Goal: Task Accomplishment & Management: Manage account settings

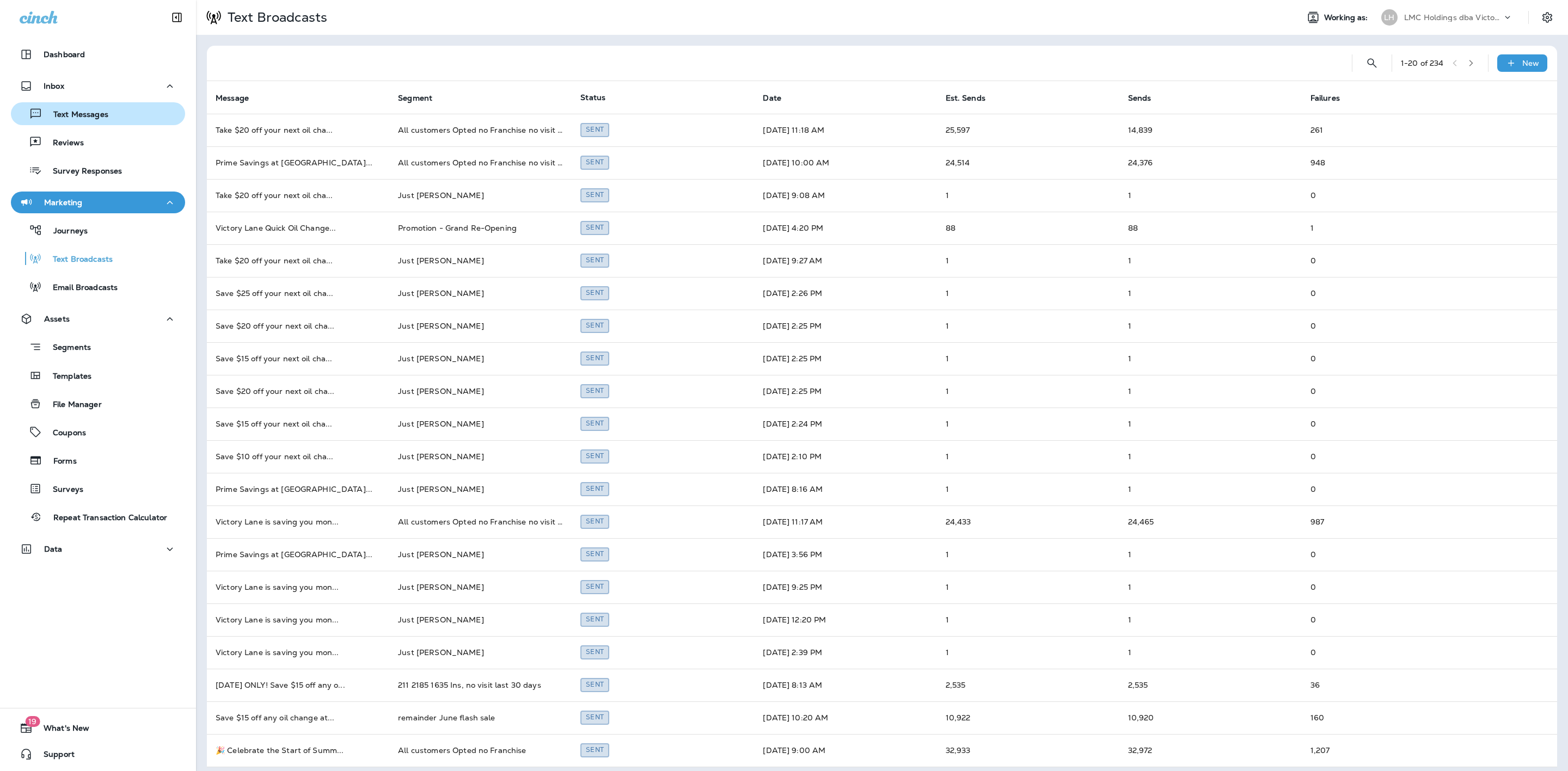
click at [108, 104] on button "Text Messages" at bounding box center [98, 113] width 174 height 23
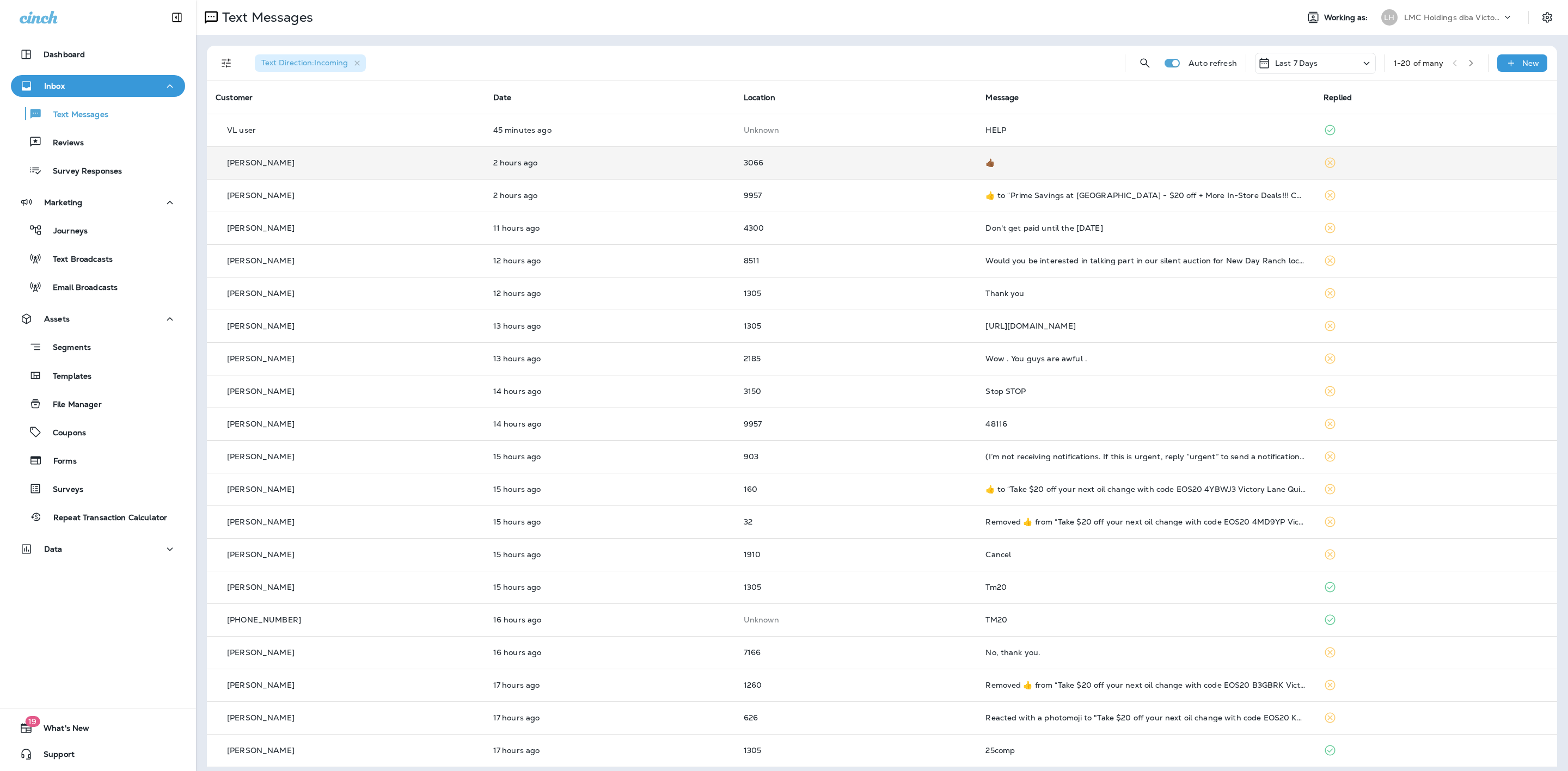
click at [912, 161] on p "3066" at bounding box center [856, 163] width 225 height 9
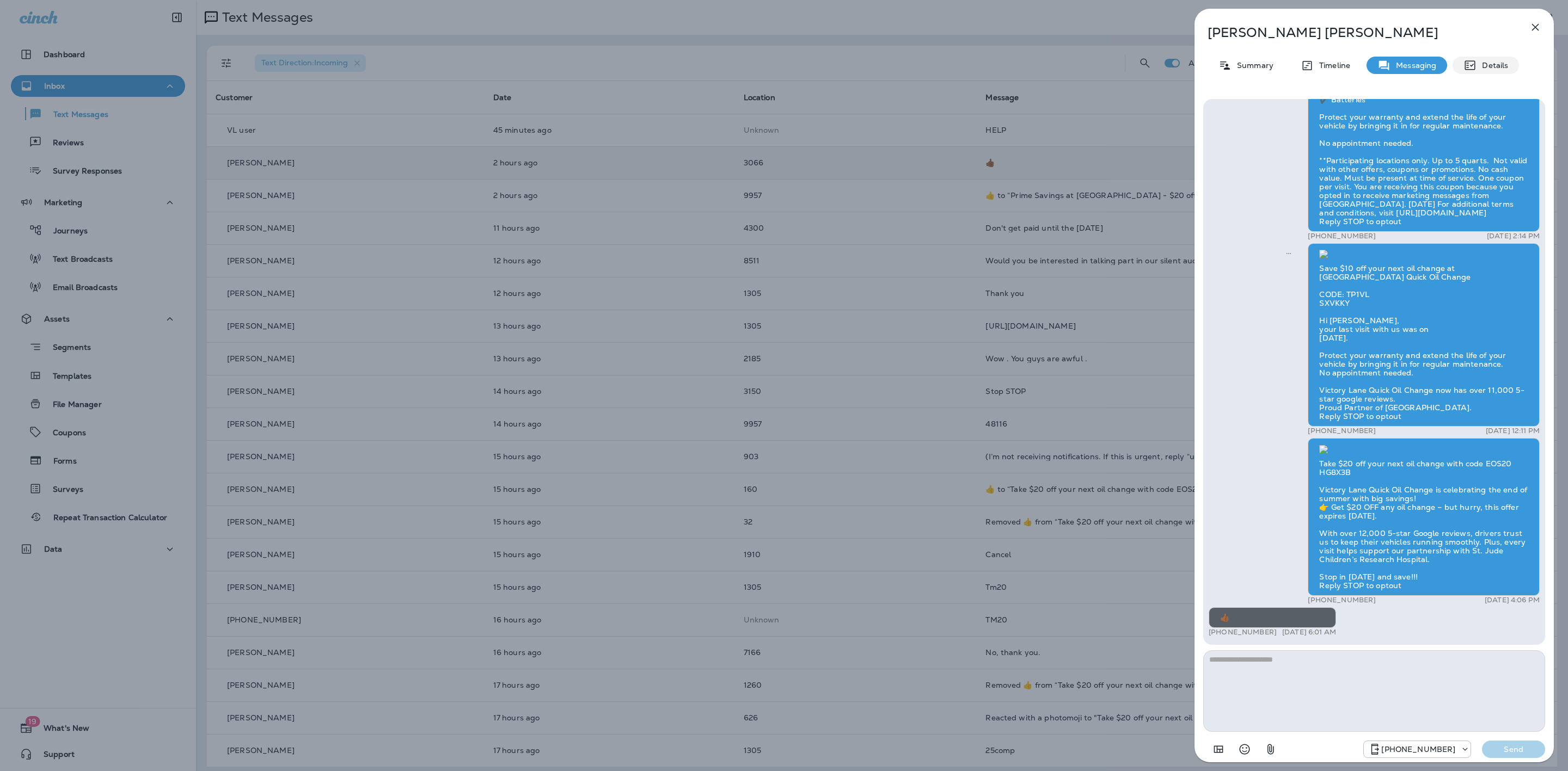
click at [1511, 70] on div "Details" at bounding box center [1485, 65] width 66 height 18
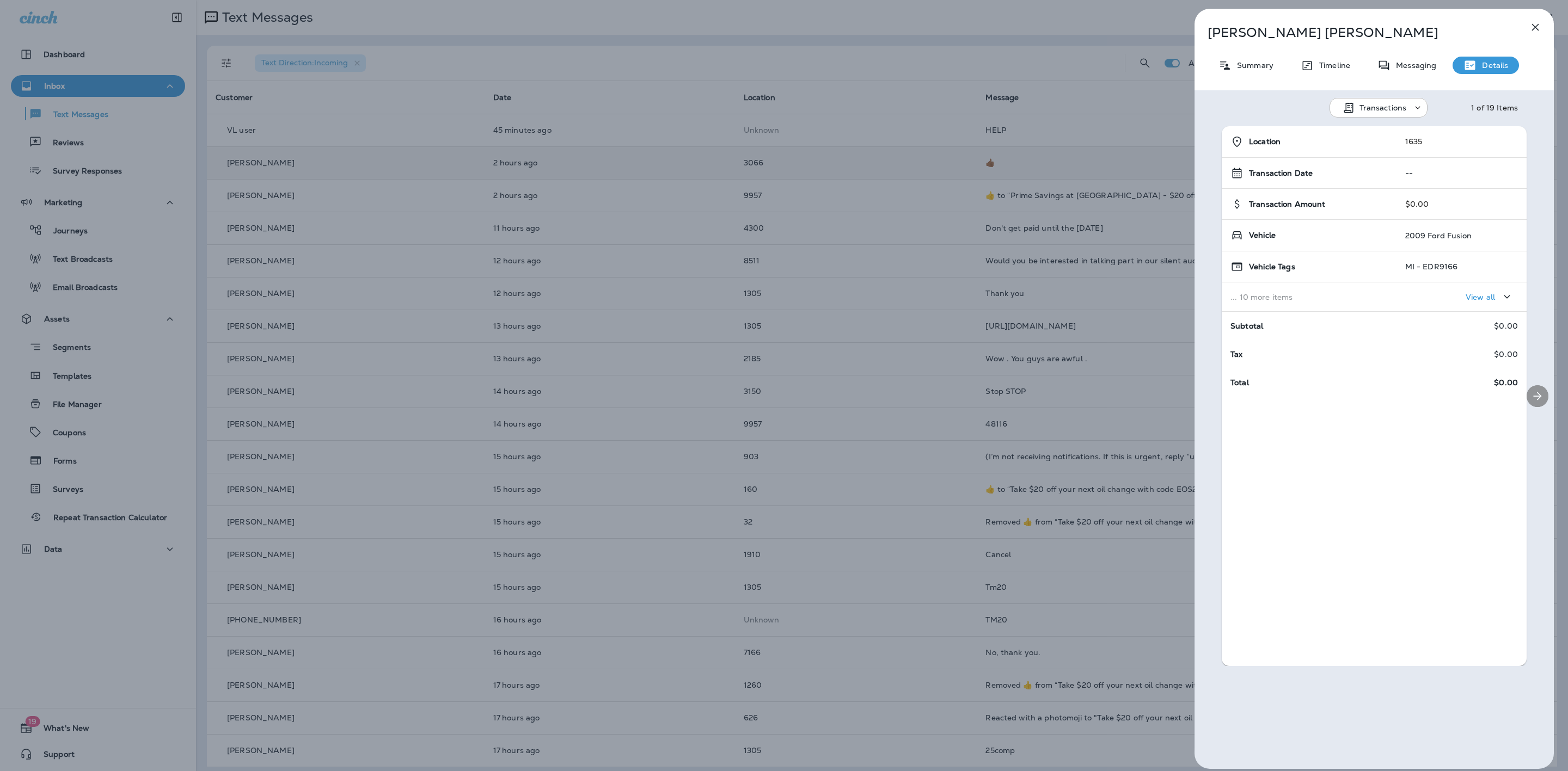
click at [1531, 401] on icon "Next" at bounding box center [1537, 396] width 13 height 13
click at [1531, 390] on icon "Next" at bounding box center [1537, 396] width 13 height 13
click at [1531, 393] on icon "Next" at bounding box center [1537, 396] width 13 height 13
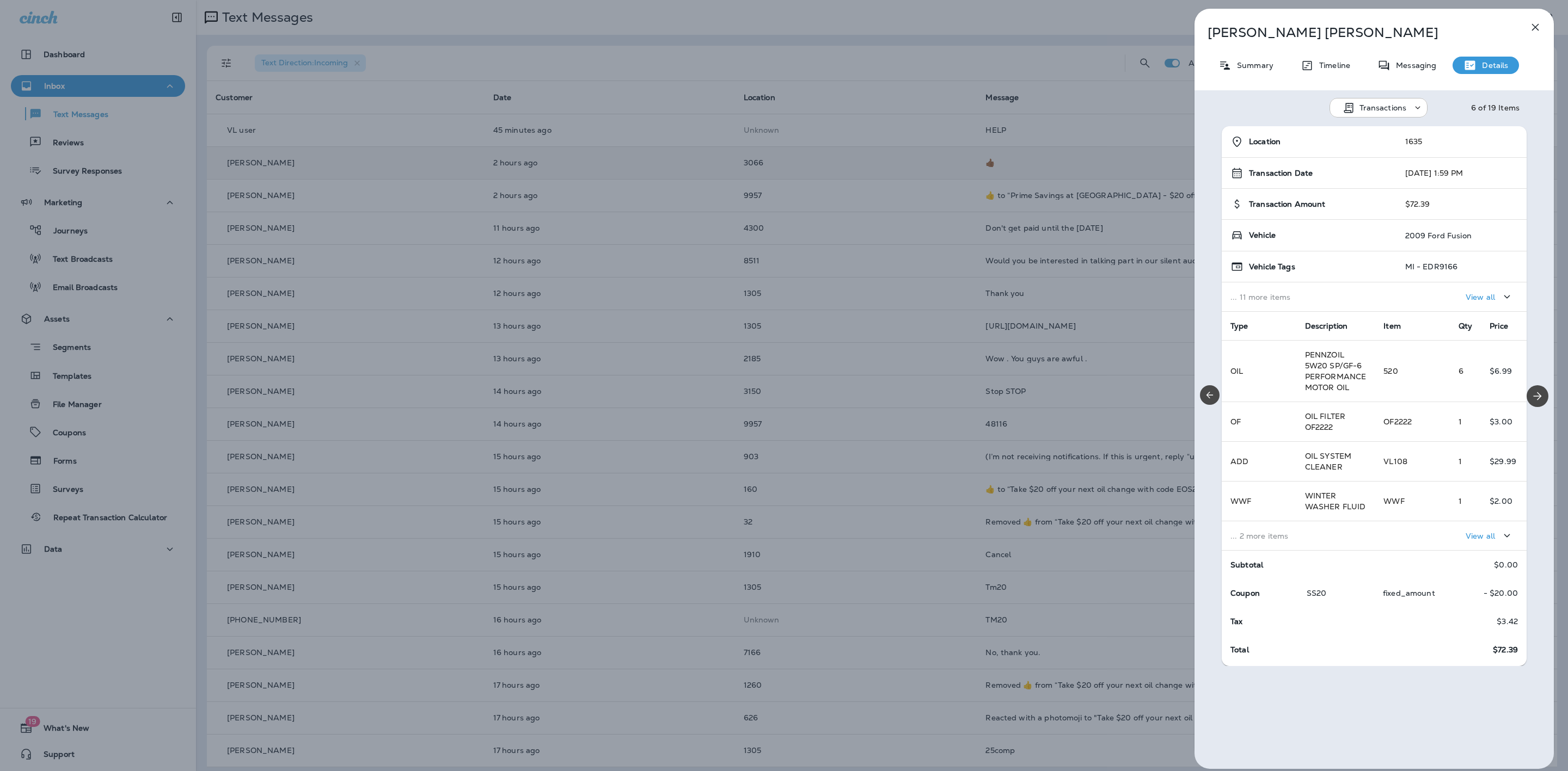
click at [1539, 35] on button "button" at bounding box center [1535, 27] width 22 height 22
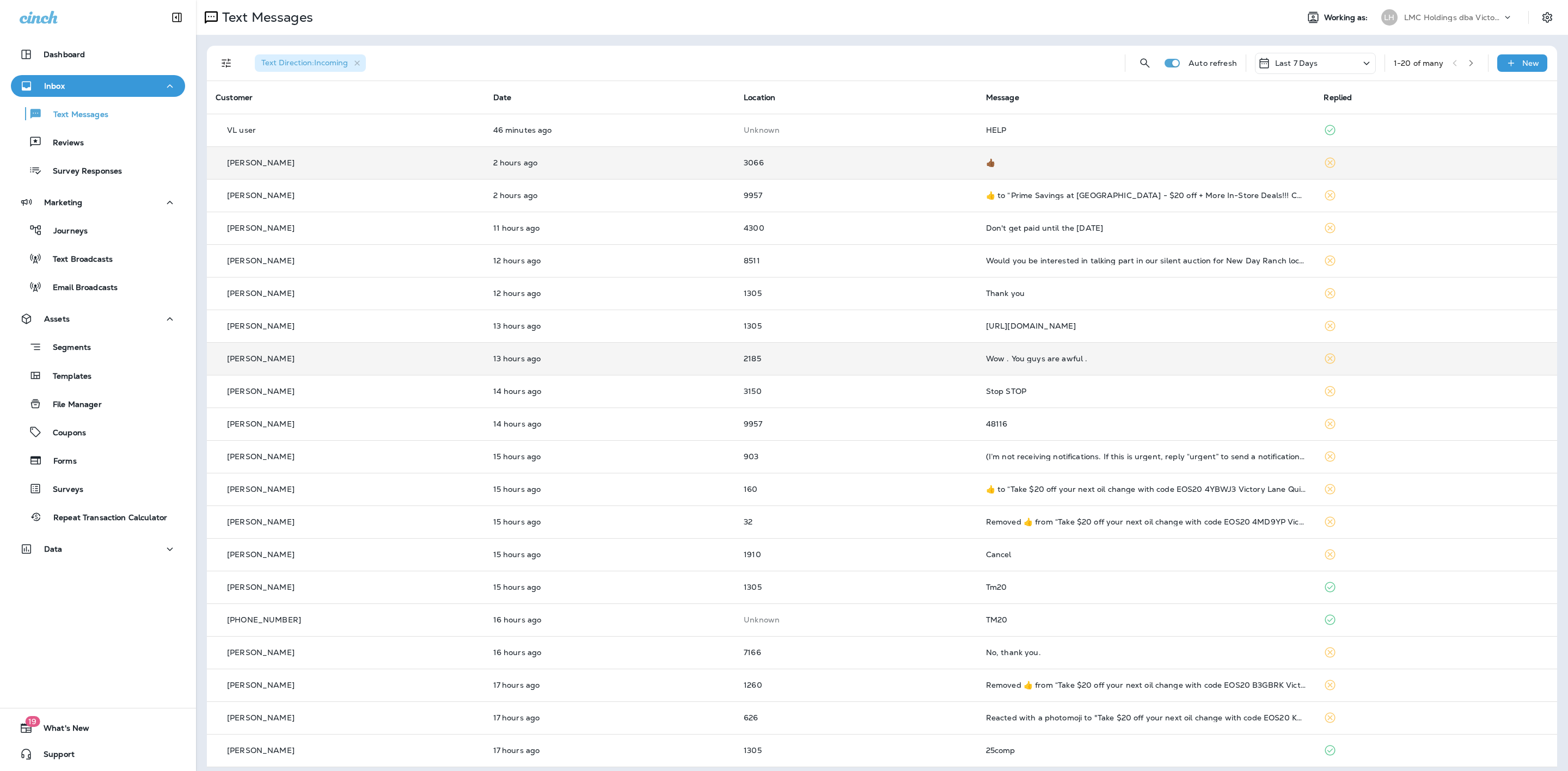
click at [1179, 356] on div "Wow . You guys are awful ." at bounding box center [1146, 358] width 321 height 9
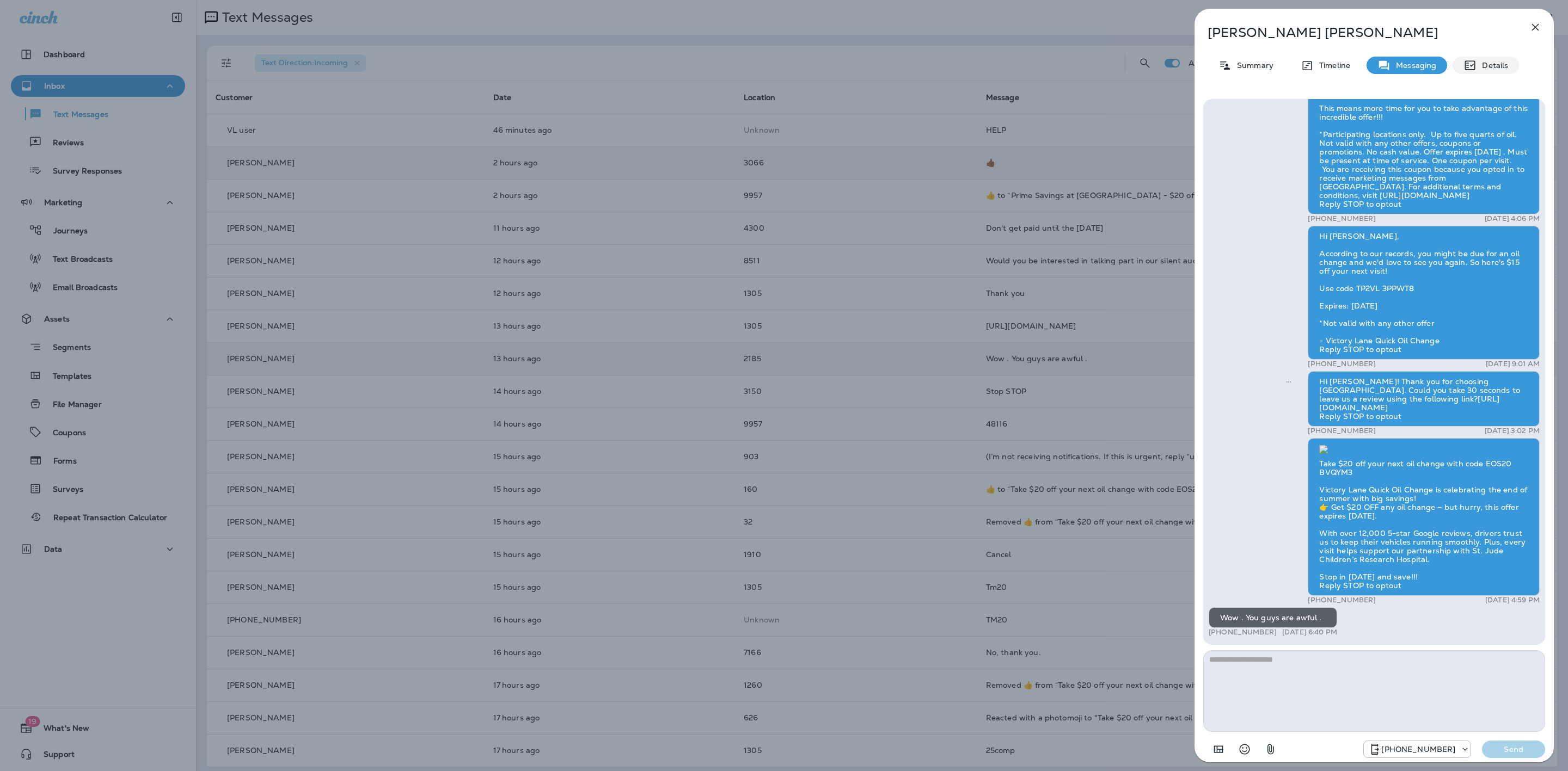
click at [1483, 64] on p "Details" at bounding box center [1492, 65] width 31 height 9
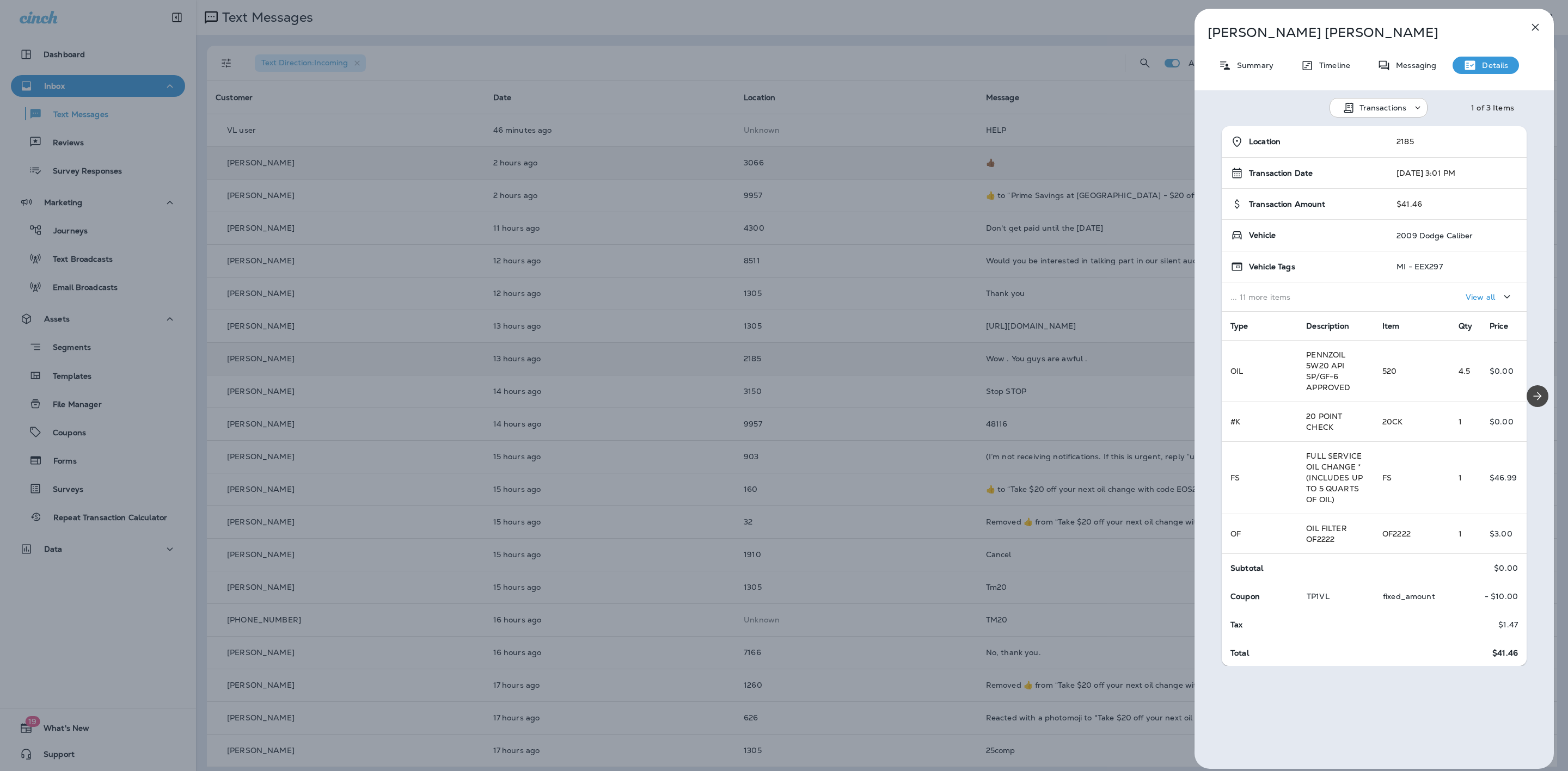
click at [1533, 20] on button "button" at bounding box center [1535, 27] width 22 height 22
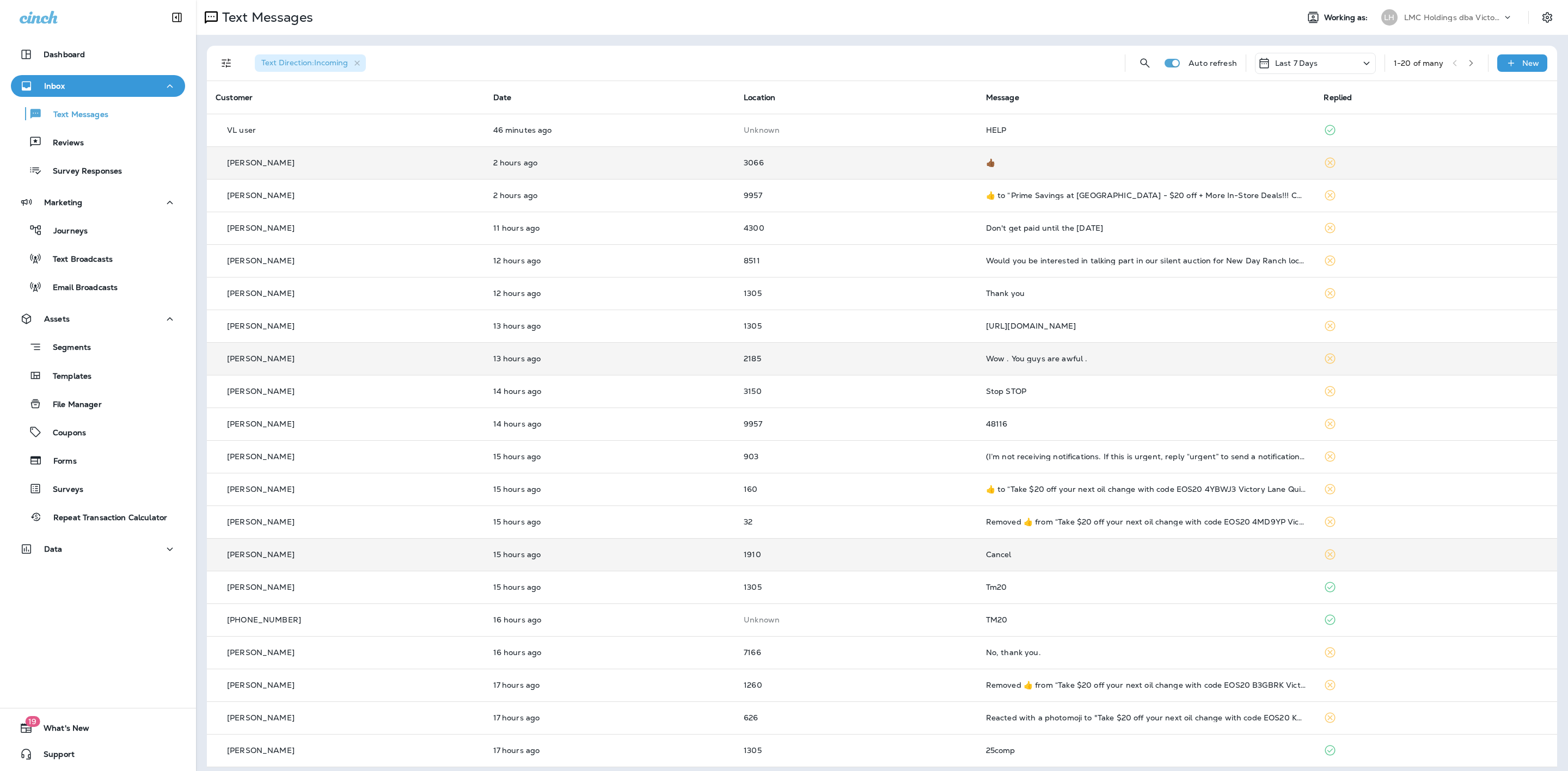
click at [912, 543] on td "1910" at bounding box center [856, 555] width 242 height 33
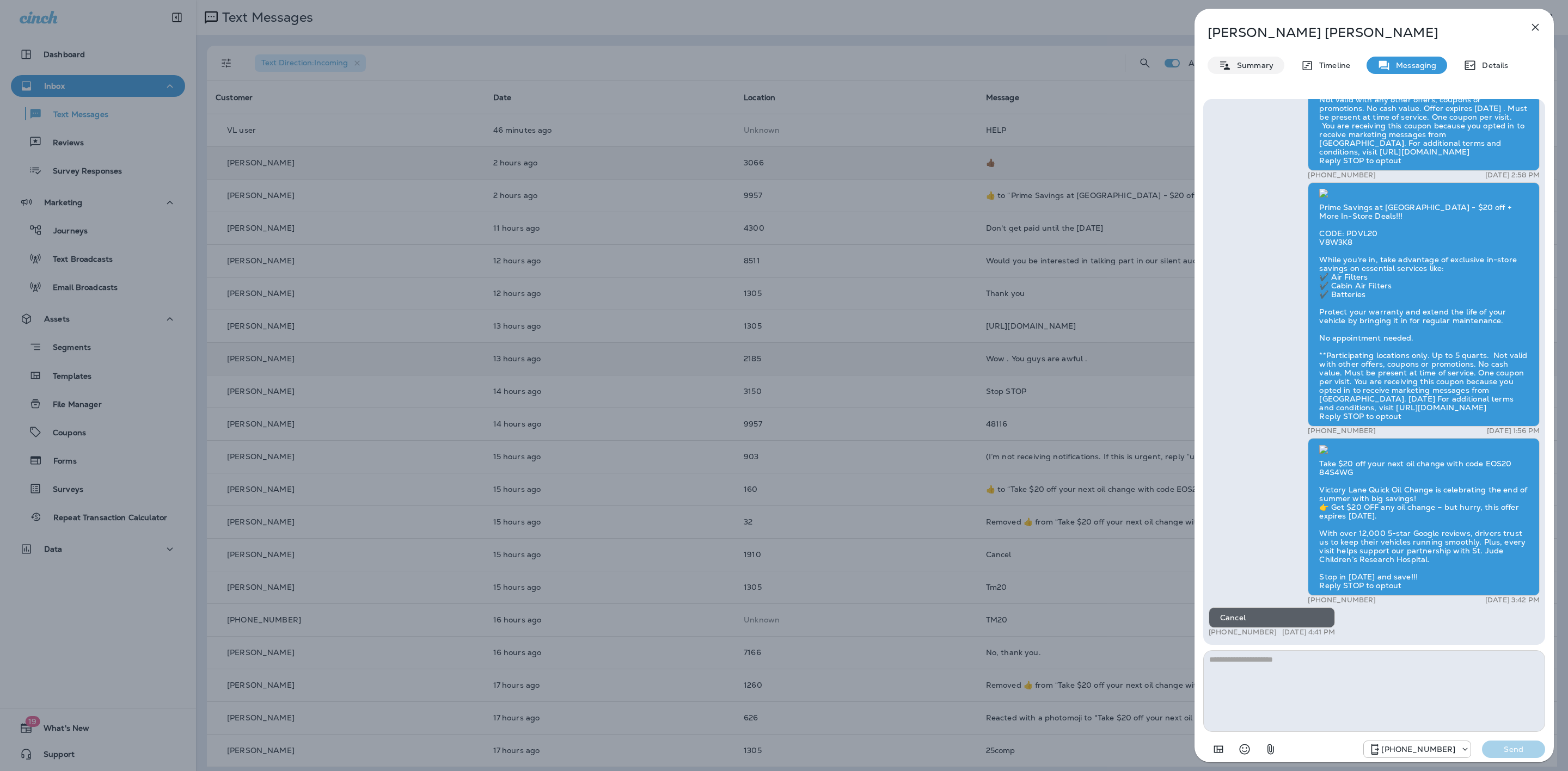
click at [1262, 72] on div "Summary" at bounding box center [1245, 65] width 77 height 18
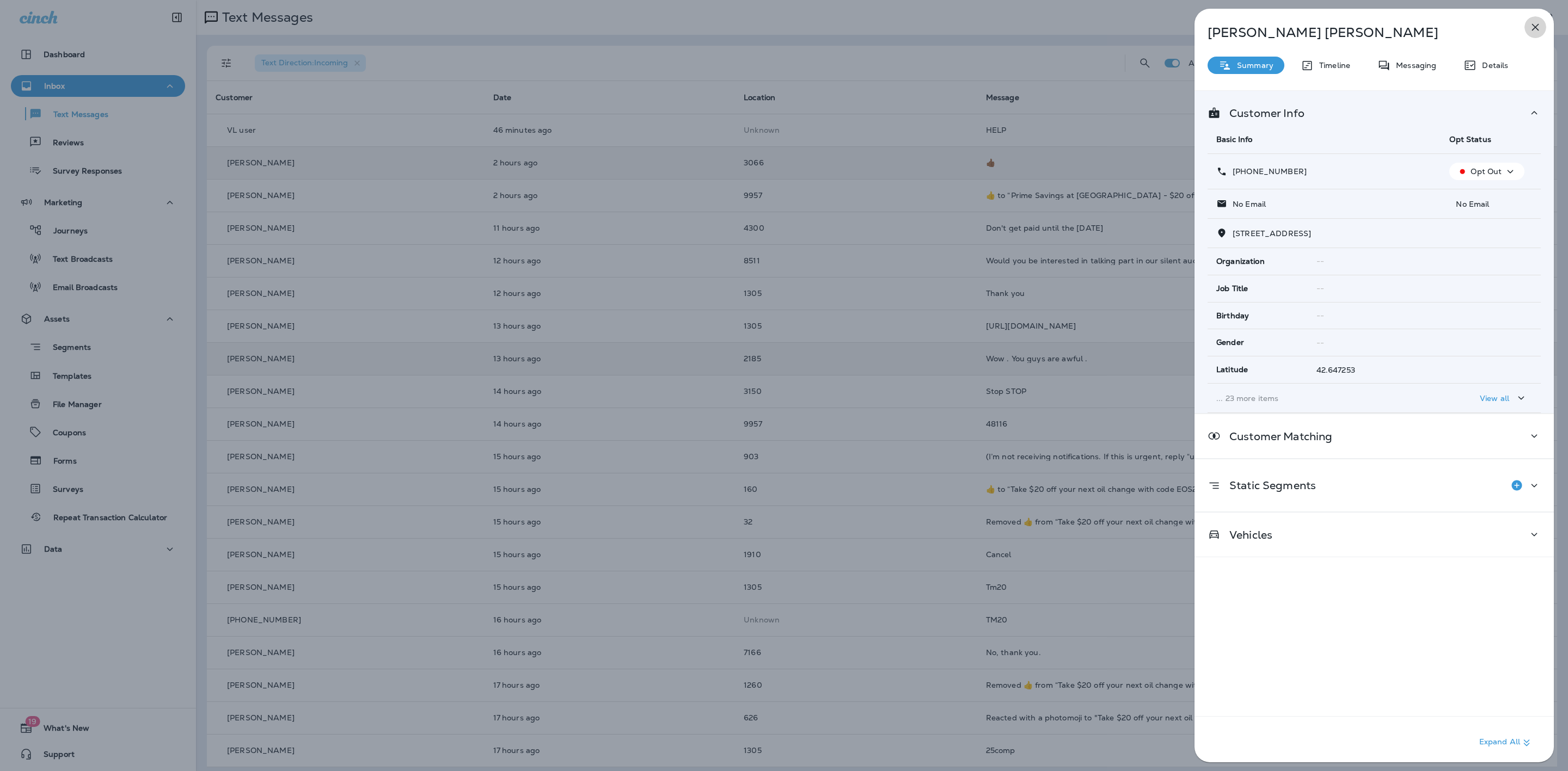
click at [1535, 24] on icon "button" at bounding box center [1535, 28] width 13 height 13
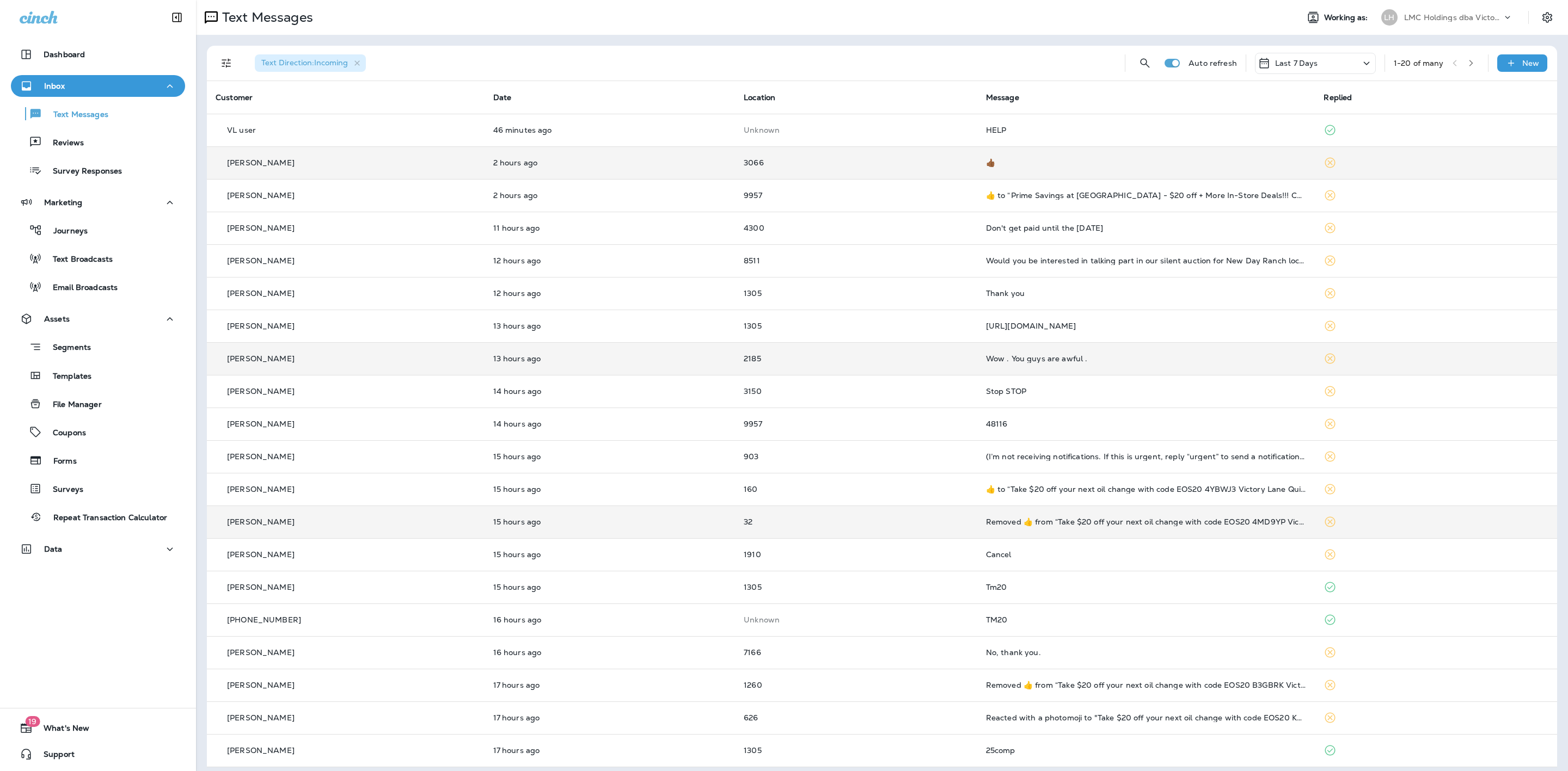
scroll to position [7, 0]
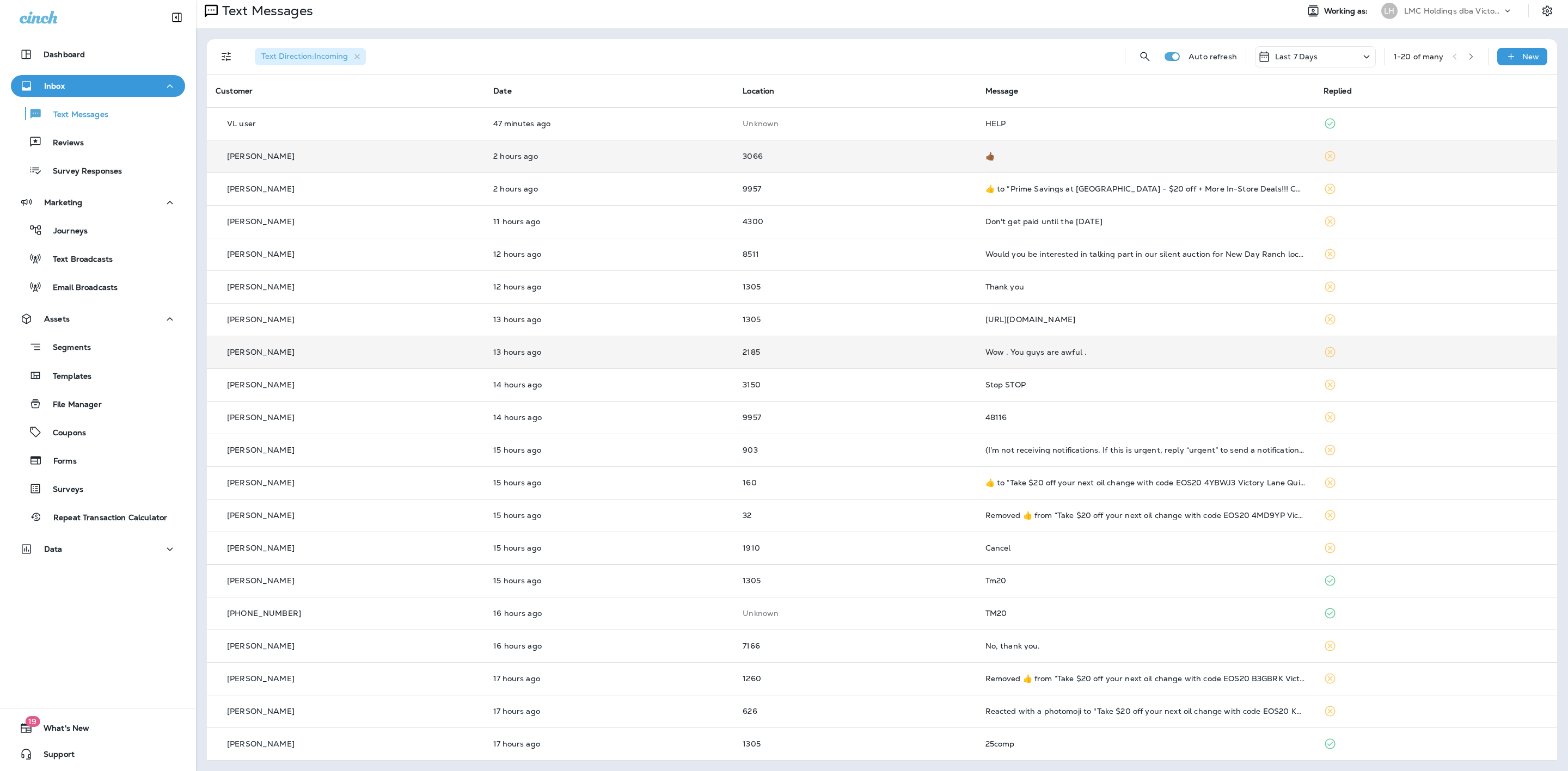
click at [1467, 58] on icon "button" at bounding box center [1471, 57] width 8 height 8
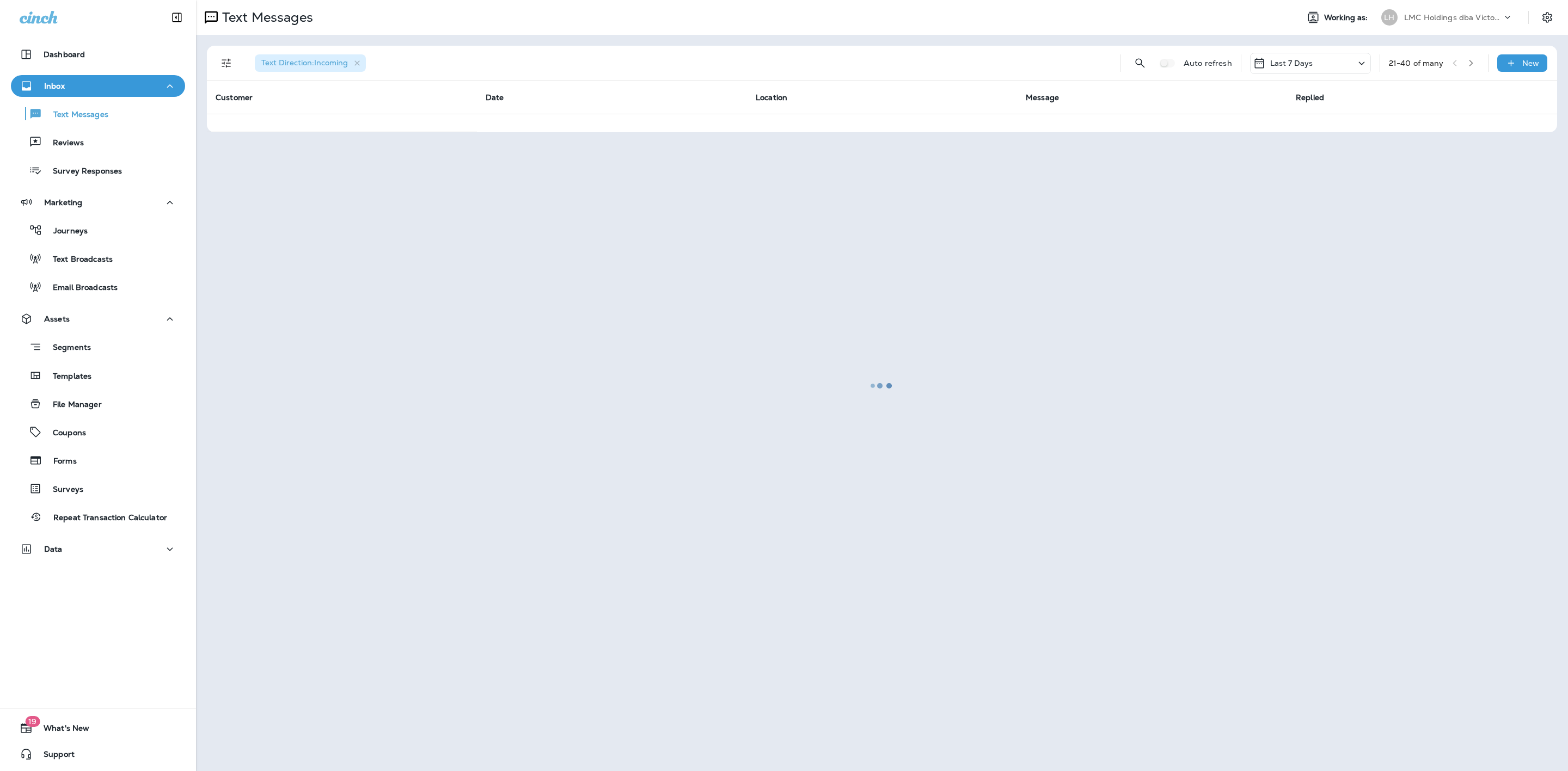
scroll to position [0, 0]
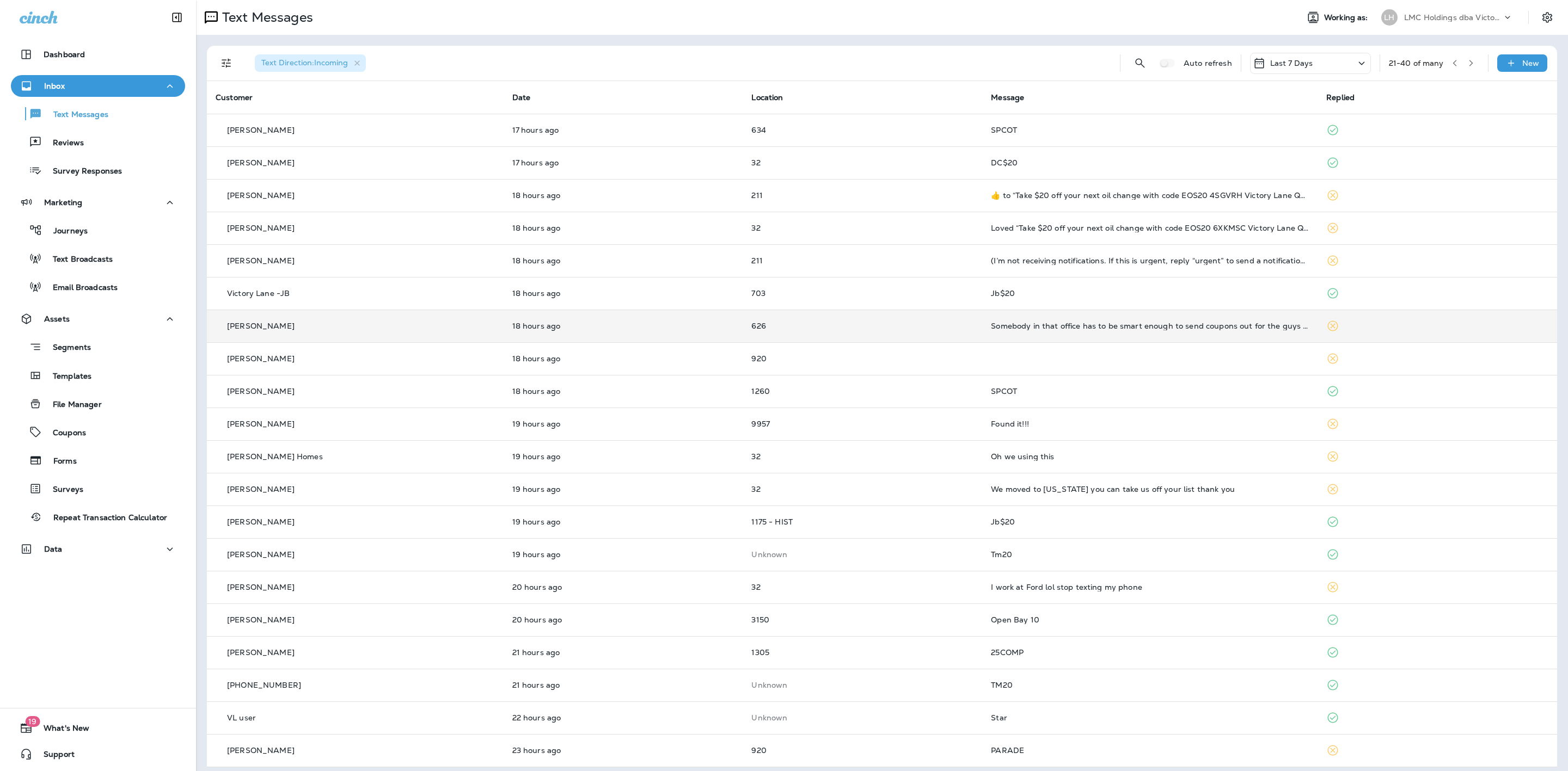
click at [907, 319] on td "626" at bounding box center [862, 326] width 239 height 33
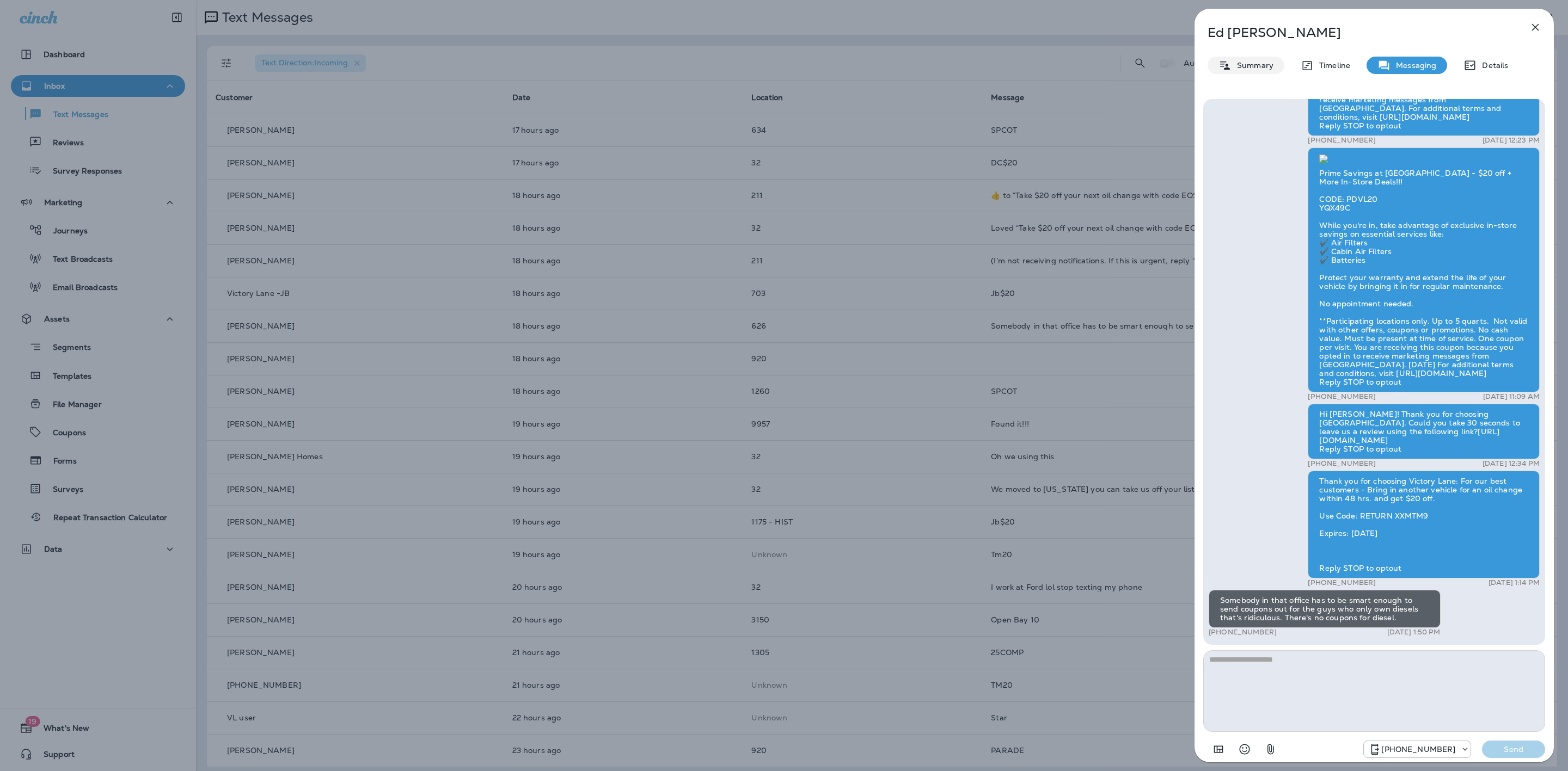
click at [1243, 59] on div "Summary" at bounding box center [1245, 65] width 77 height 18
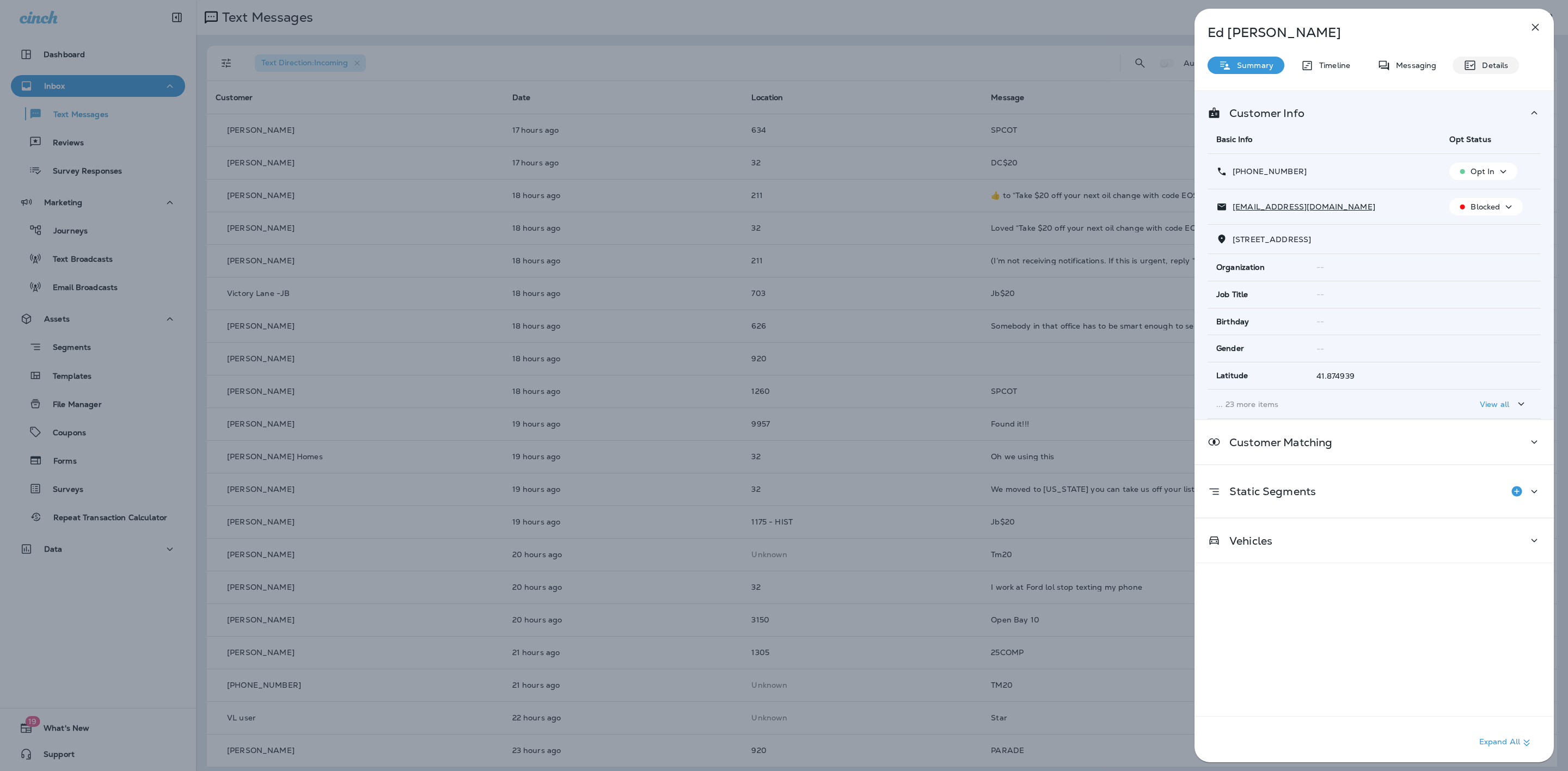
click at [1475, 56] on div "Details" at bounding box center [1485, 65] width 66 height 18
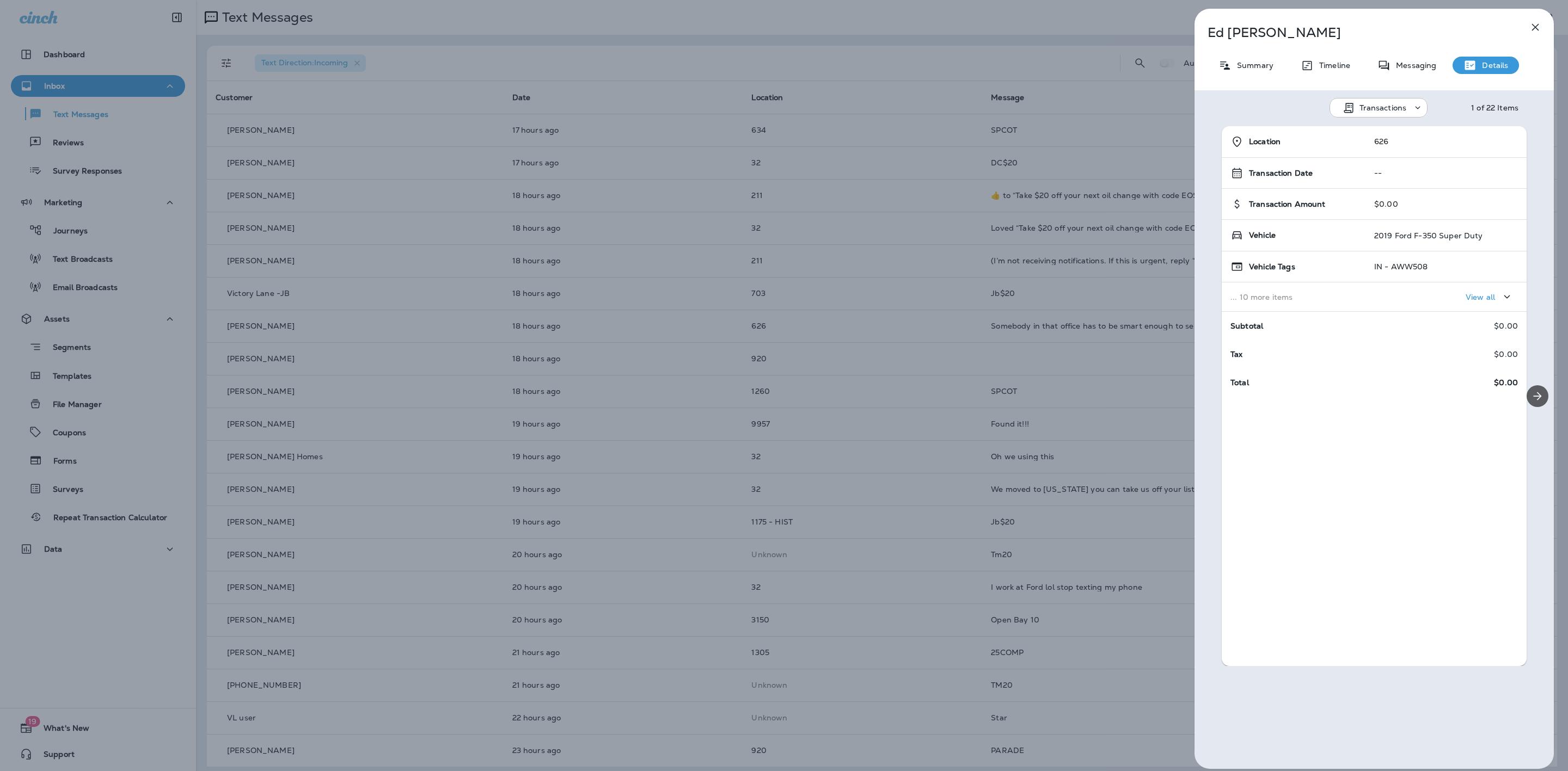
click at [1534, 393] on icon "Next" at bounding box center [1537, 396] width 13 height 13
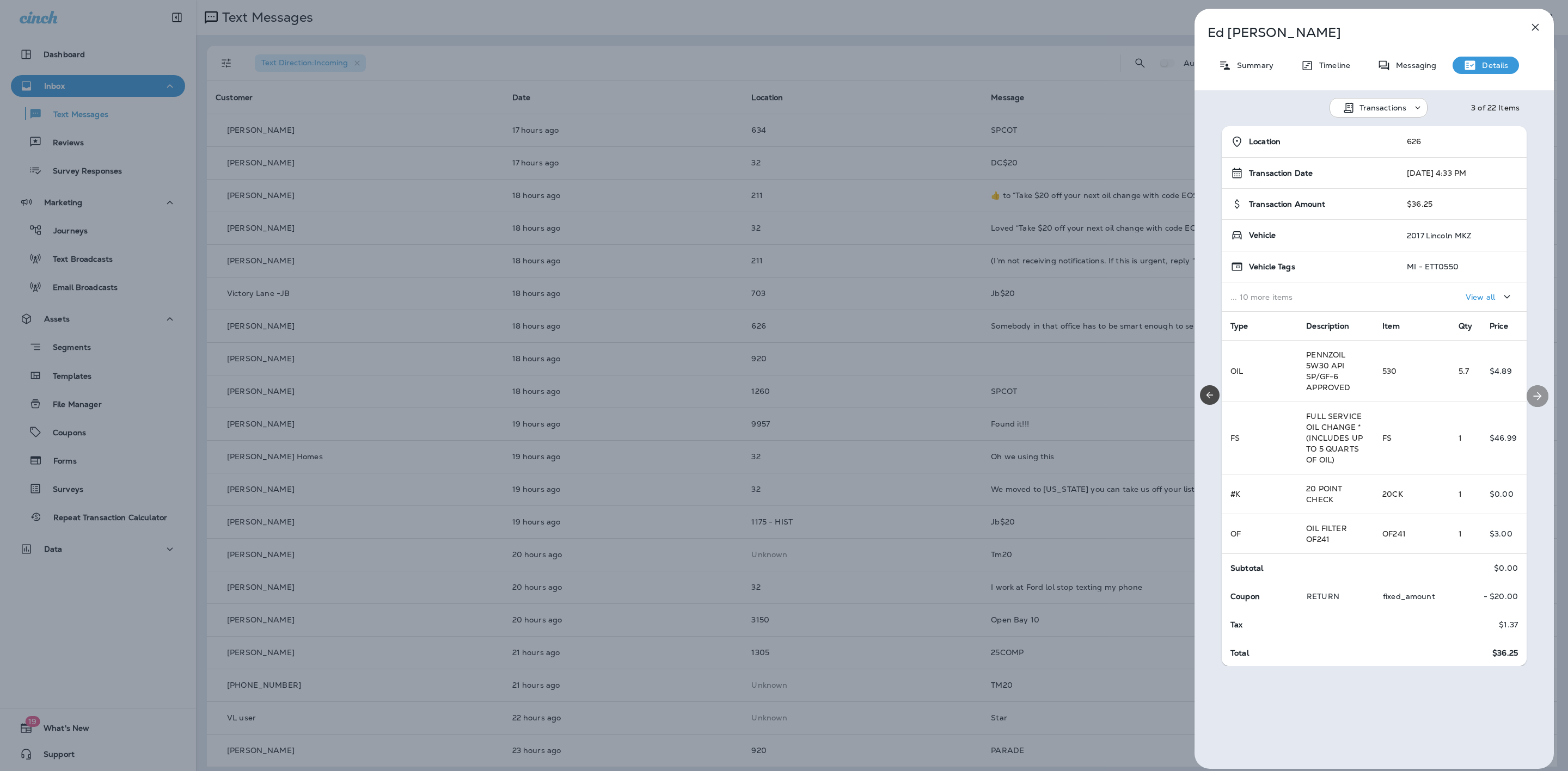
click at [1533, 401] on icon "Next" at bounding box center [1537, 396] width 13 height 13
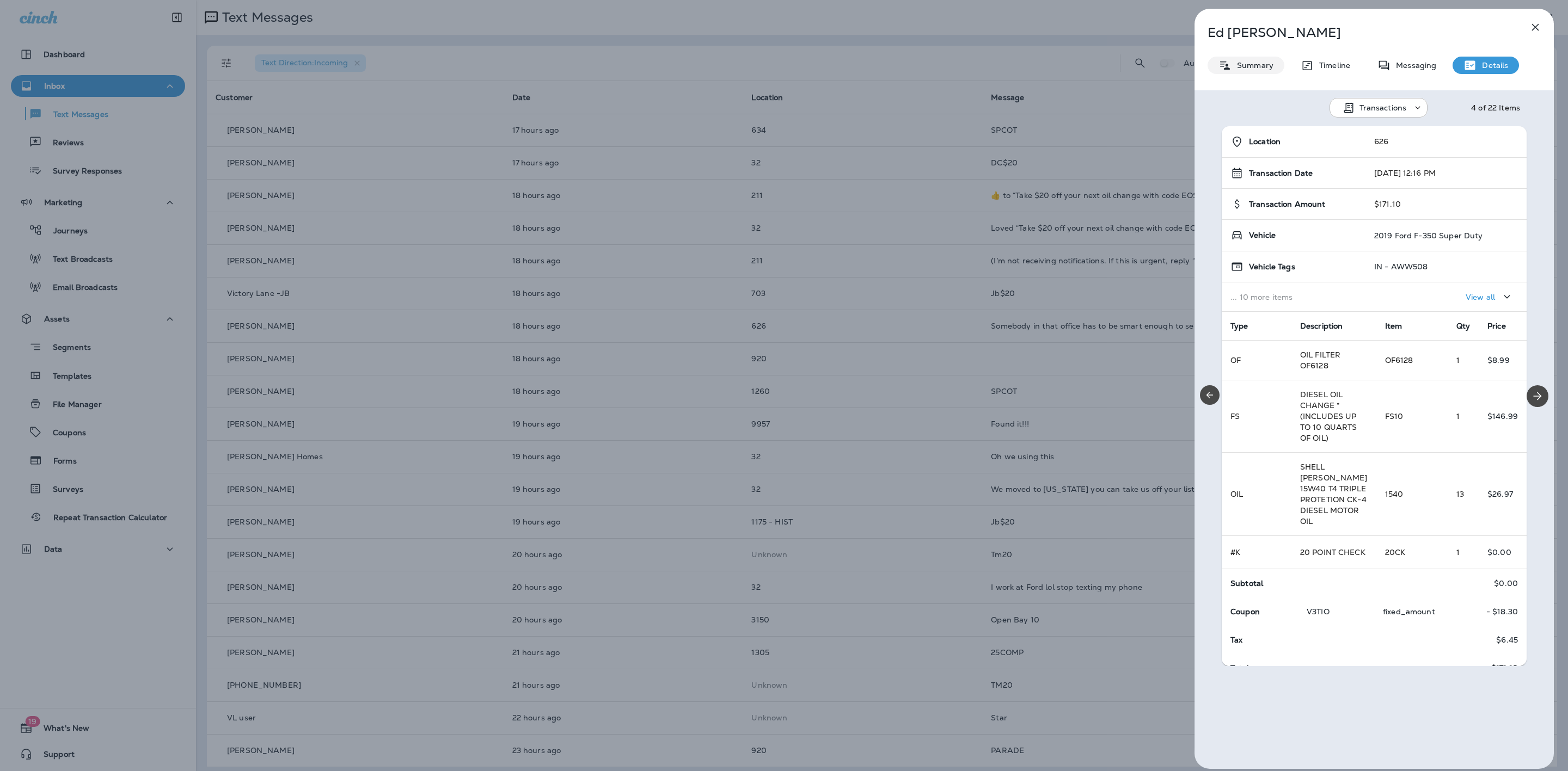
click at [1263, 59] on div "Summary" at bounding box center [1245, 65] width 77 height 18
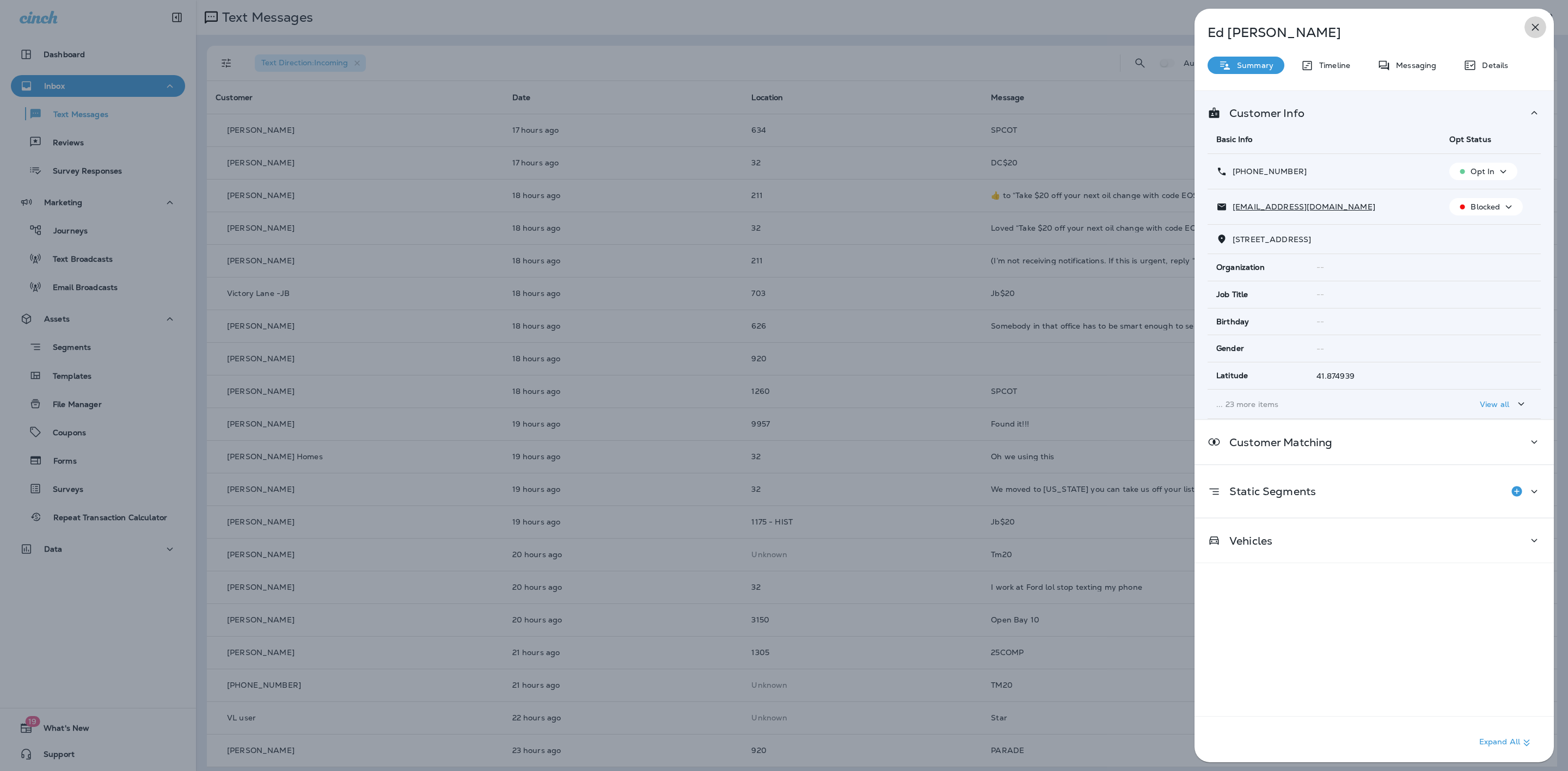
click at [1536, 24] on icon "button" at bounding box center [1535, 28] width 13 height 13
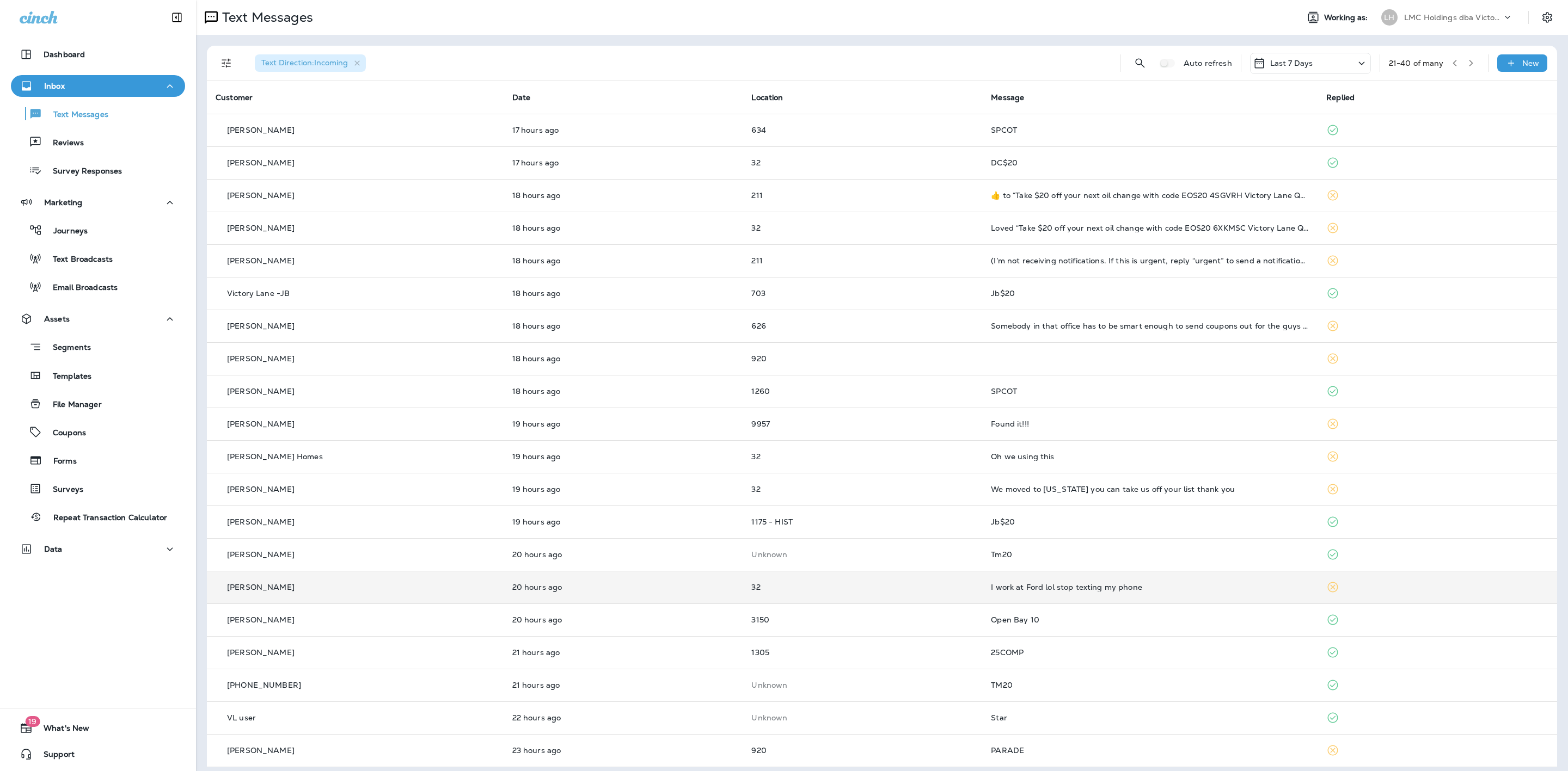
click at [928, 595] on td "32" at bounding box center [862, 587] width 239 height 33
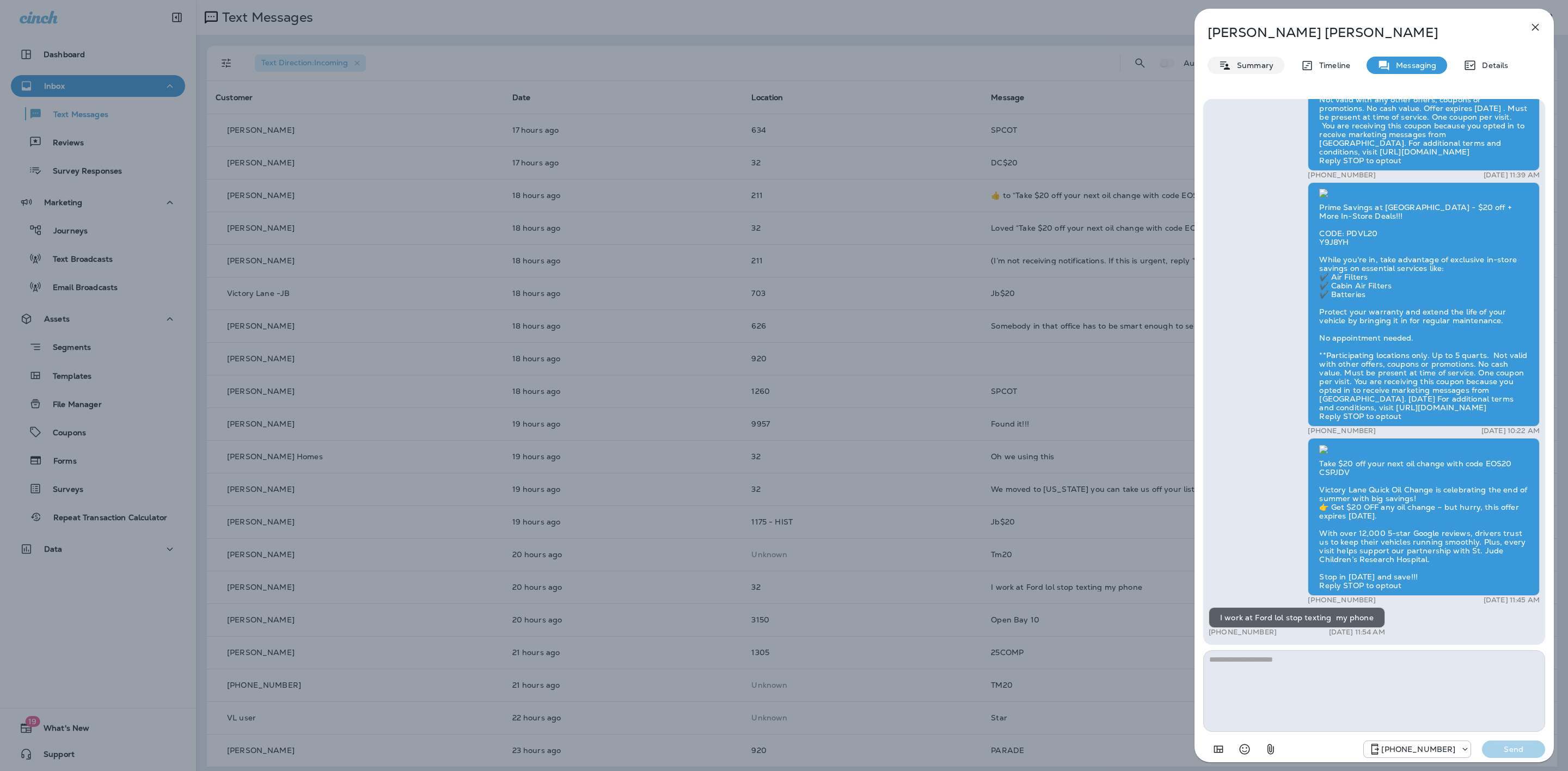
click at [1259, 68] on p "Summary" at bounding box center [1253, 65] width 42 height 9
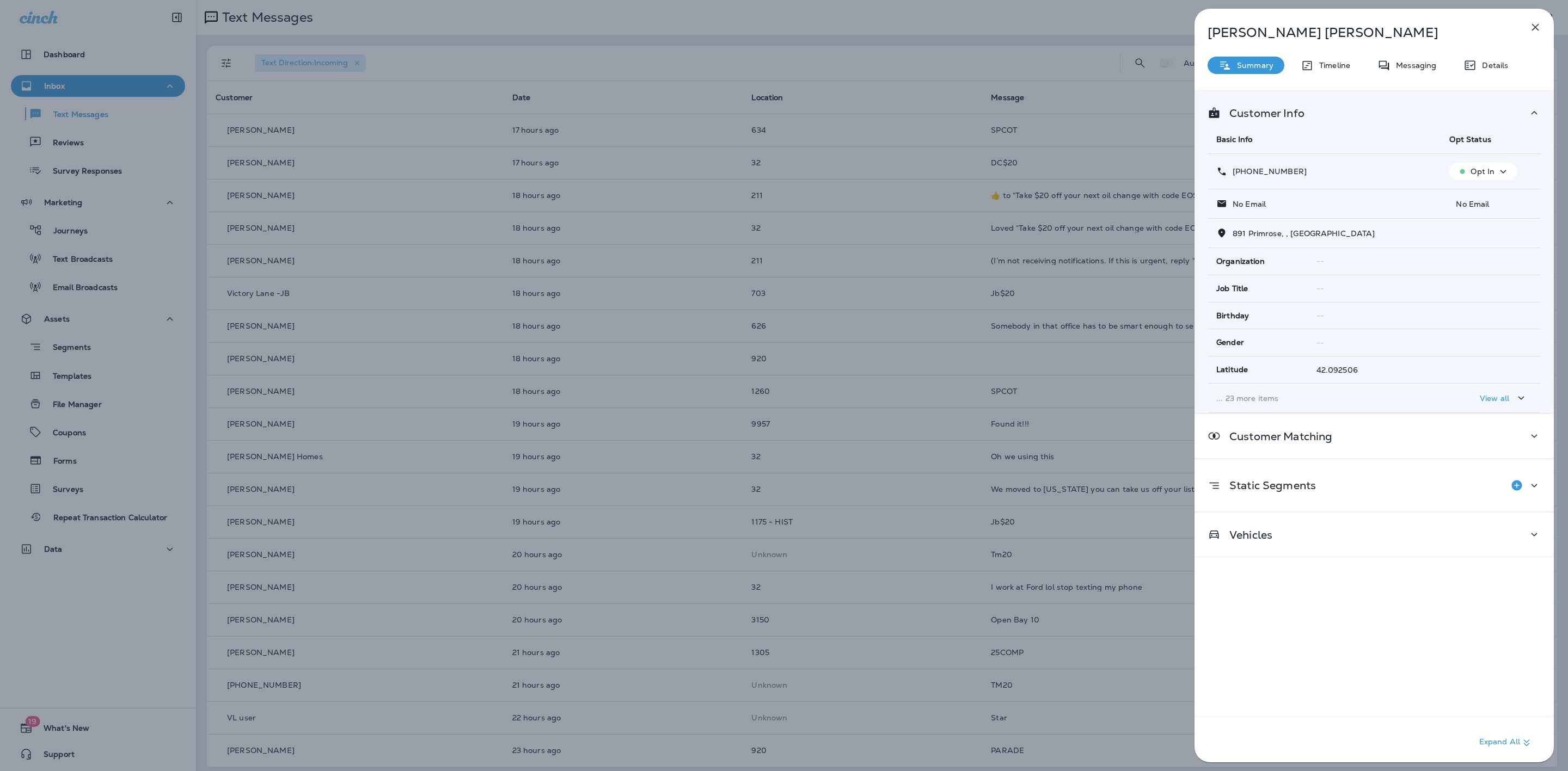
click at [1468, 163] on button "Opt In" at bounding box center [1483, 171] width 68 height 18
click at [1473, 197] on p "Opt out" at bounding box center [1474, 198] width 30 height 9
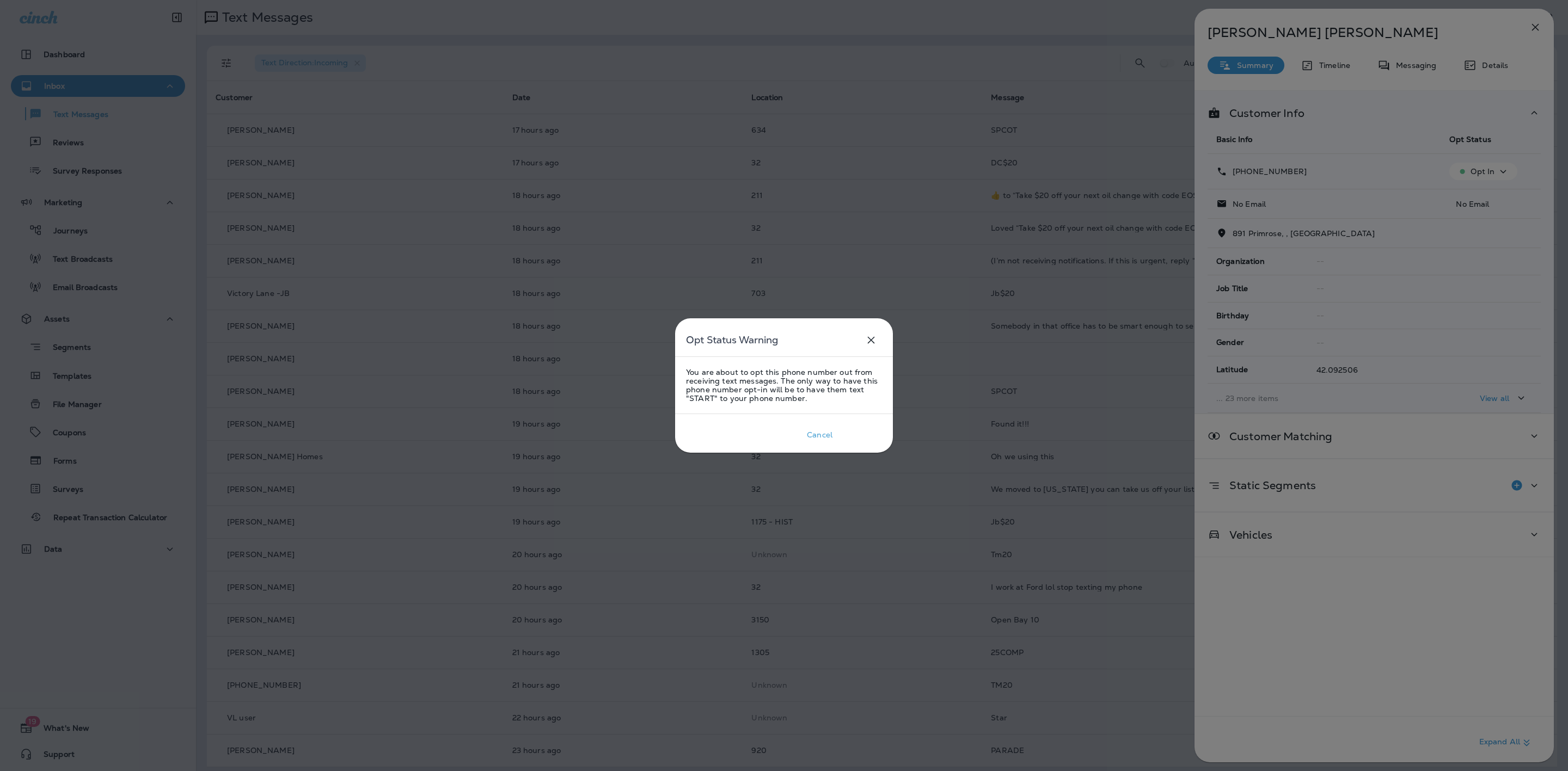
click at [861, 439] on div "Confirm" at bounding box center [860, 435] width 30 height 9
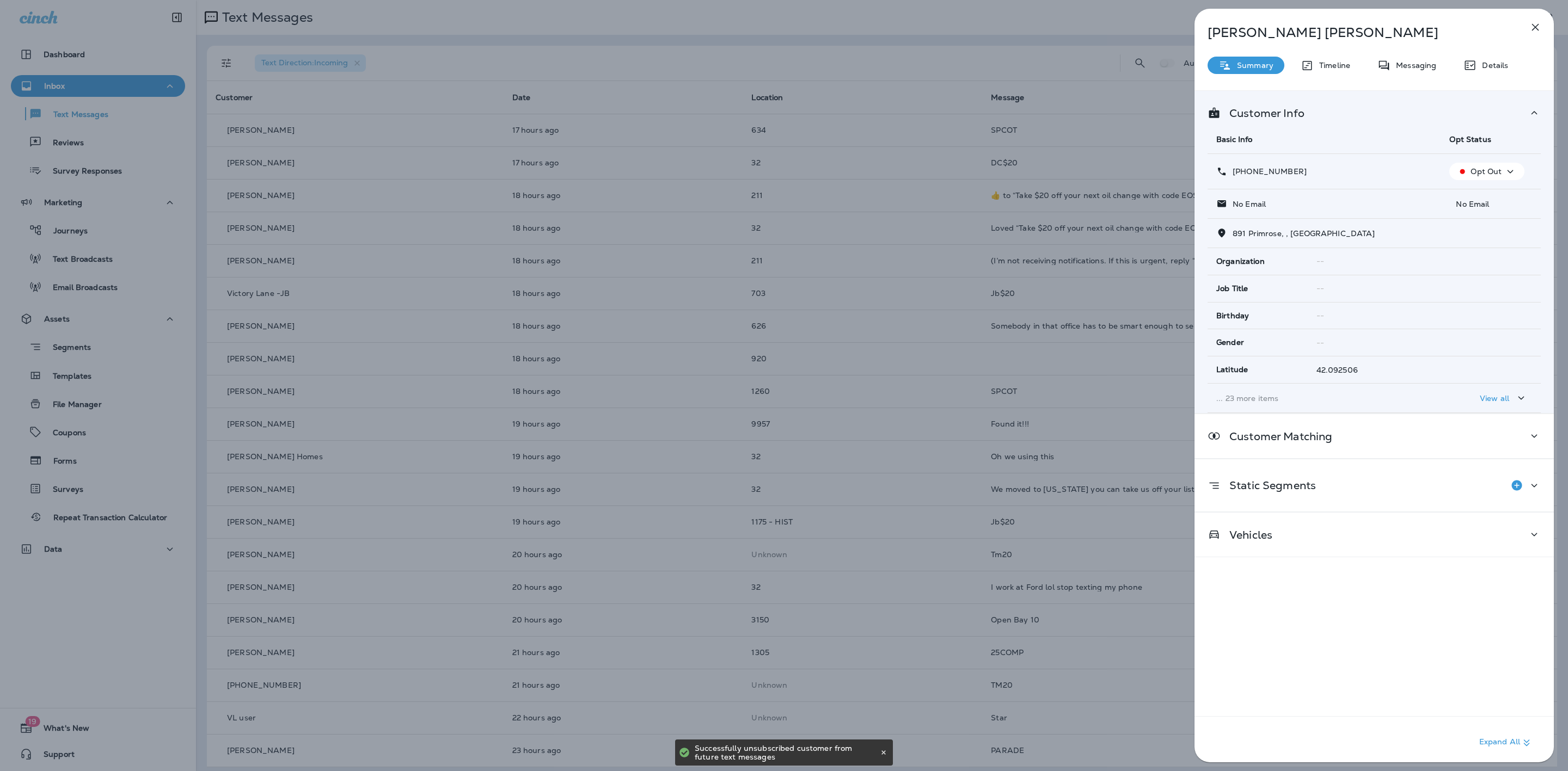
click at [773, 333] on div "[PERSON_NAME] Summary Timeline Messaging Details Customer Info Basic Info Opt S…" at bounding box center [784, 386] width 1568 height 771
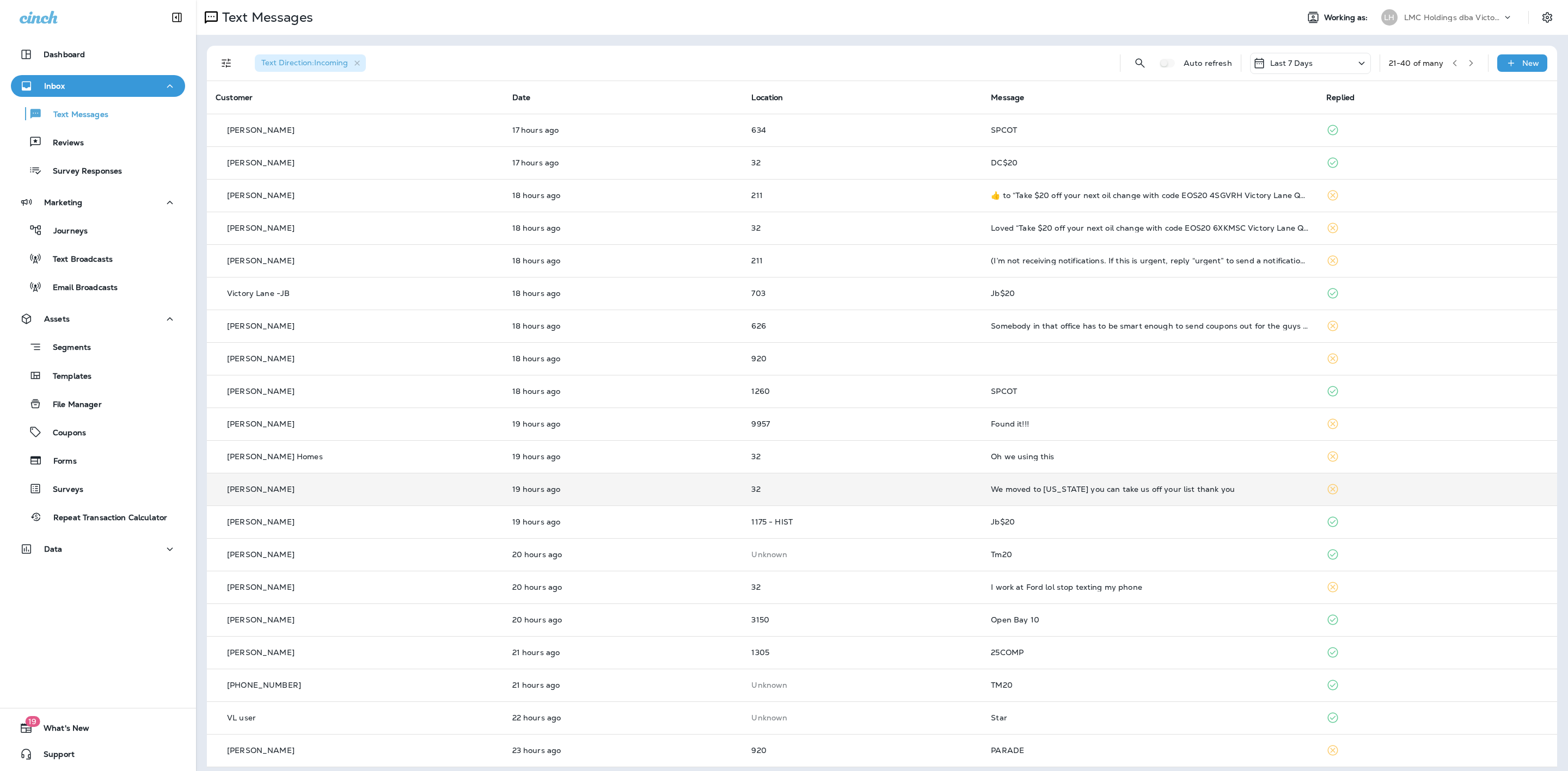
click at [882, 487] on p "32" at bounding box center [862, 489] width 222 height 9
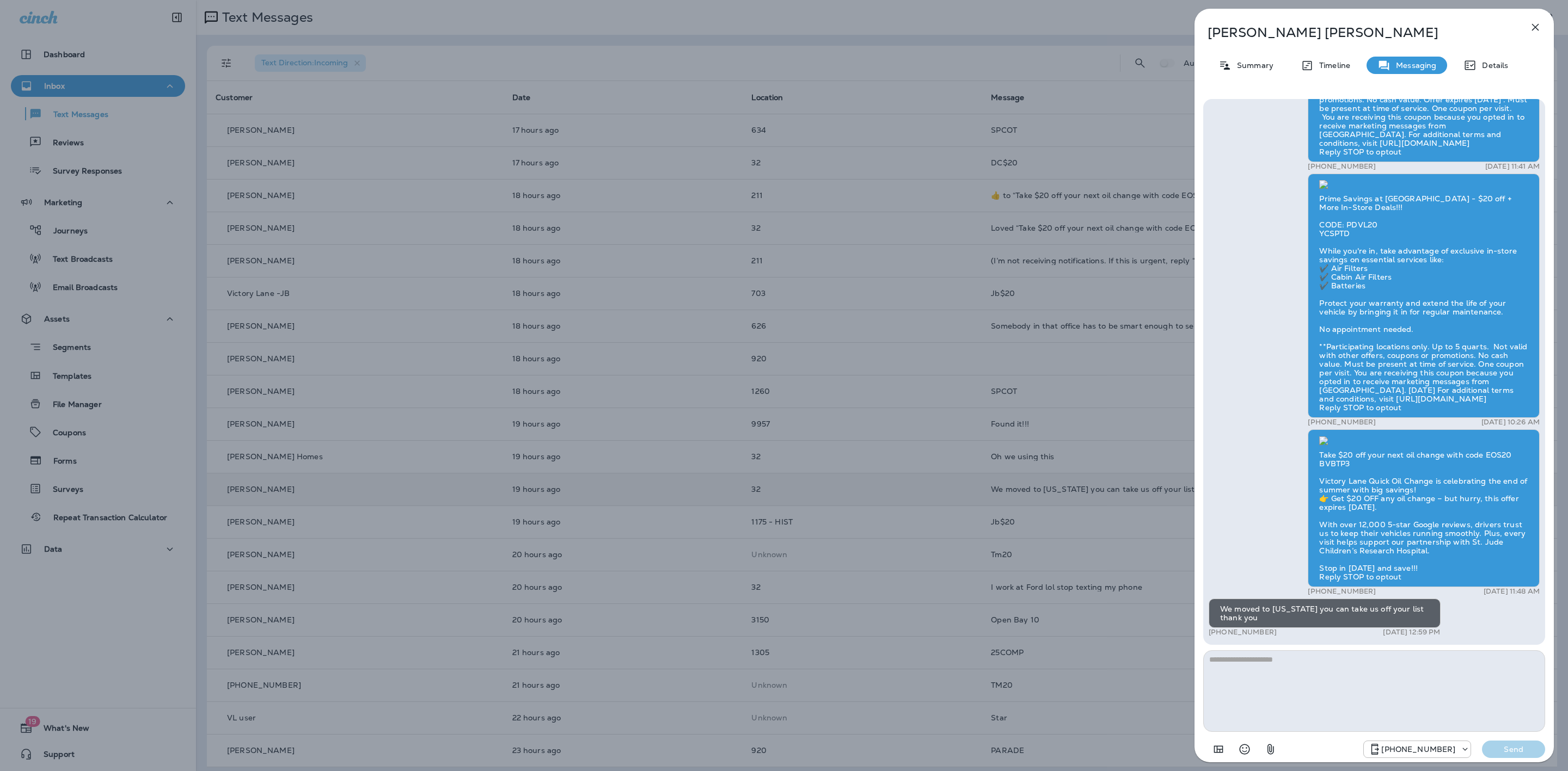
click at [1274, 77] on div "[PERSON_NAME] Summary Timeline Messaging Details Hi [PERSON_NAME], According to…" at bounding box center [1374, 389] width 359 height 761
click at [1270, 70] on div "Summary" at bounding box center [1245, 65] width 77 height 18
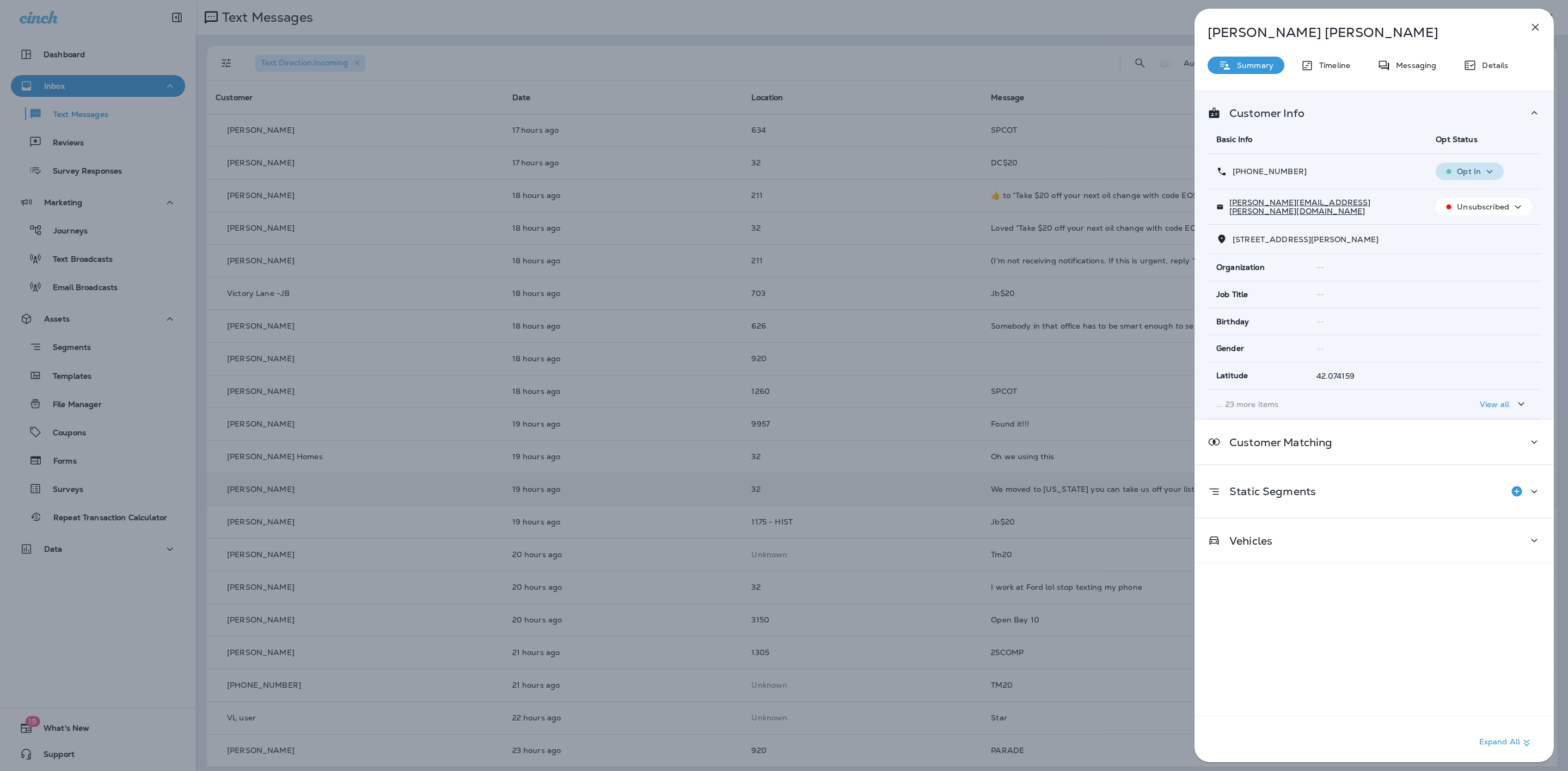
click at [1459, 165] on button "Opt In" at bounding box center [1470, 171] width 68 height 18
click at [1455, 196] on p "Opt out" at bounding box center [1460, 198] width 30 height 9
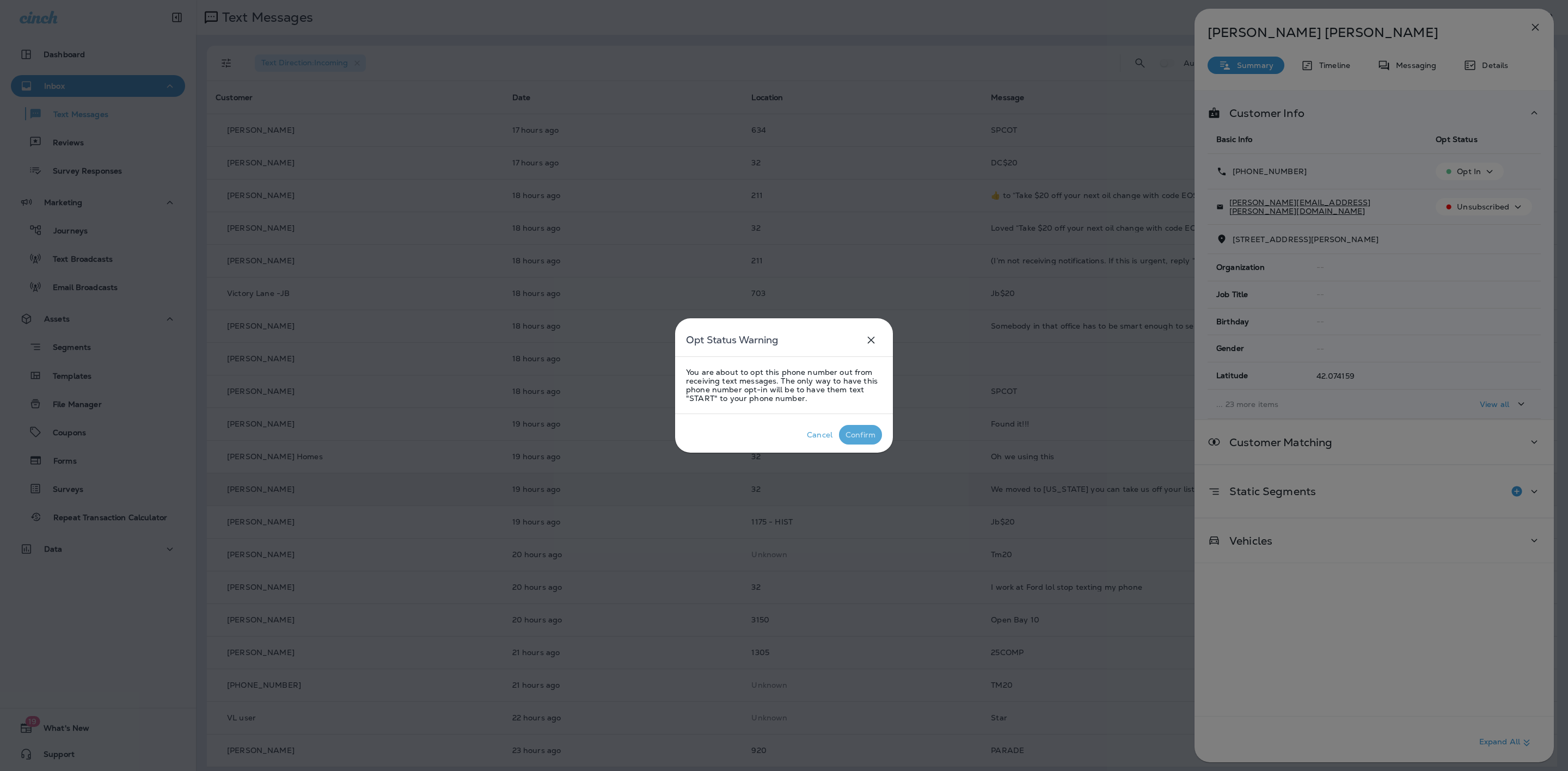
click at [862, 436] on div "Confirm" at bounding box center [860, 435] width 30 height 9
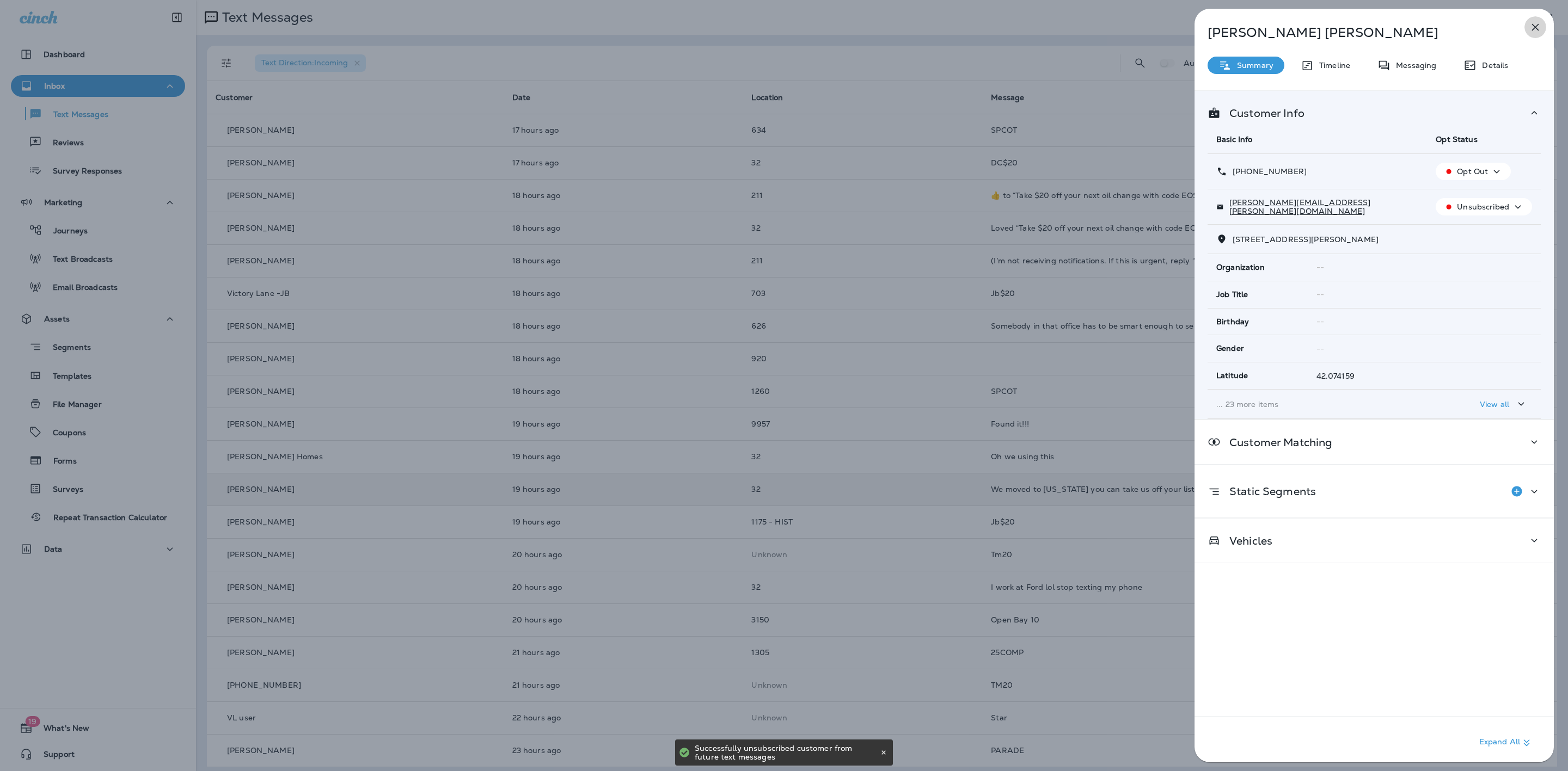
click at [1531, 25] on icon "button" at bounding box center [1535, 28] width 13 height 13
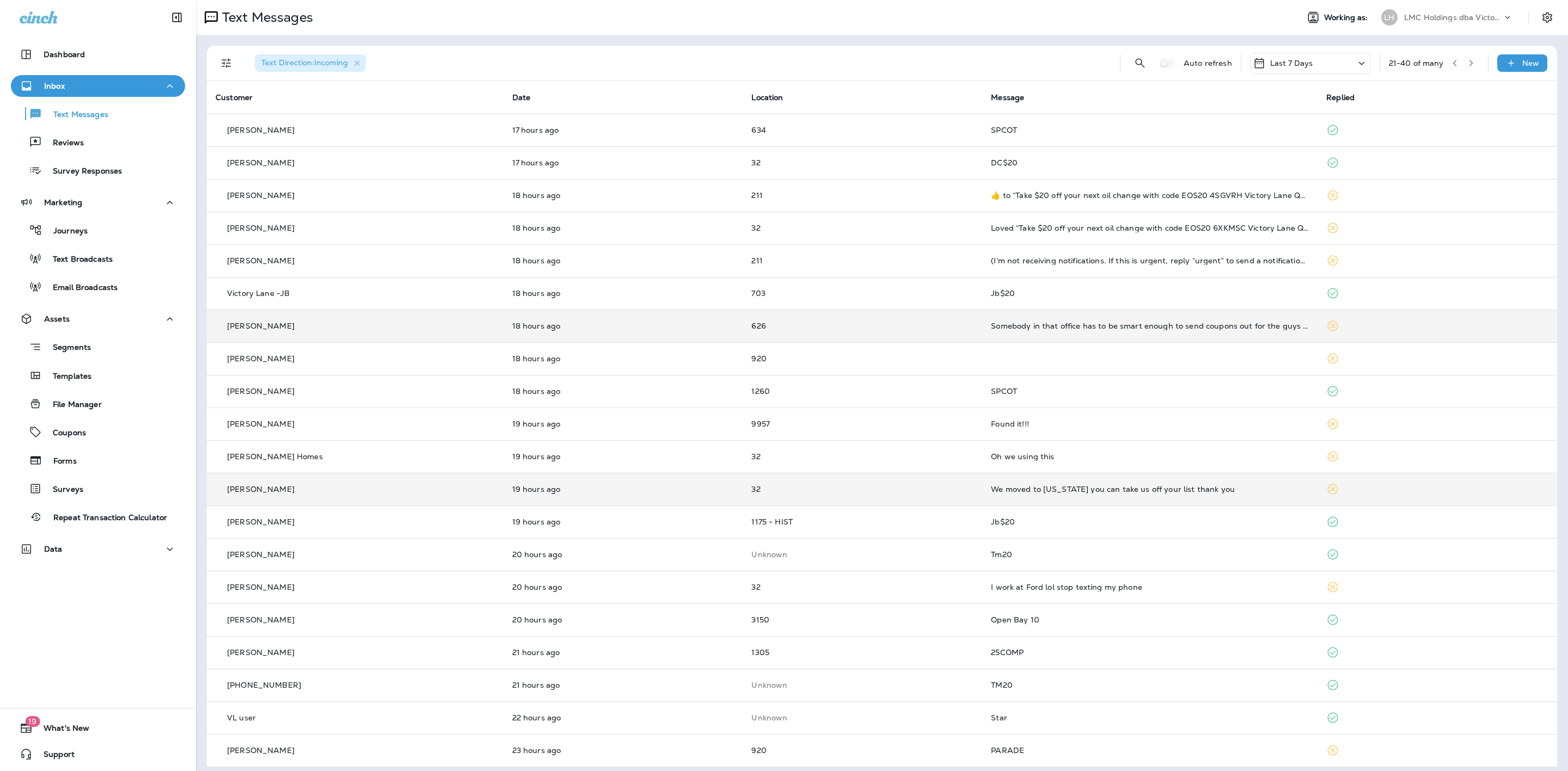
click at [786, 313] on td "626" at bounding box center [862, 326] width 239 height 33
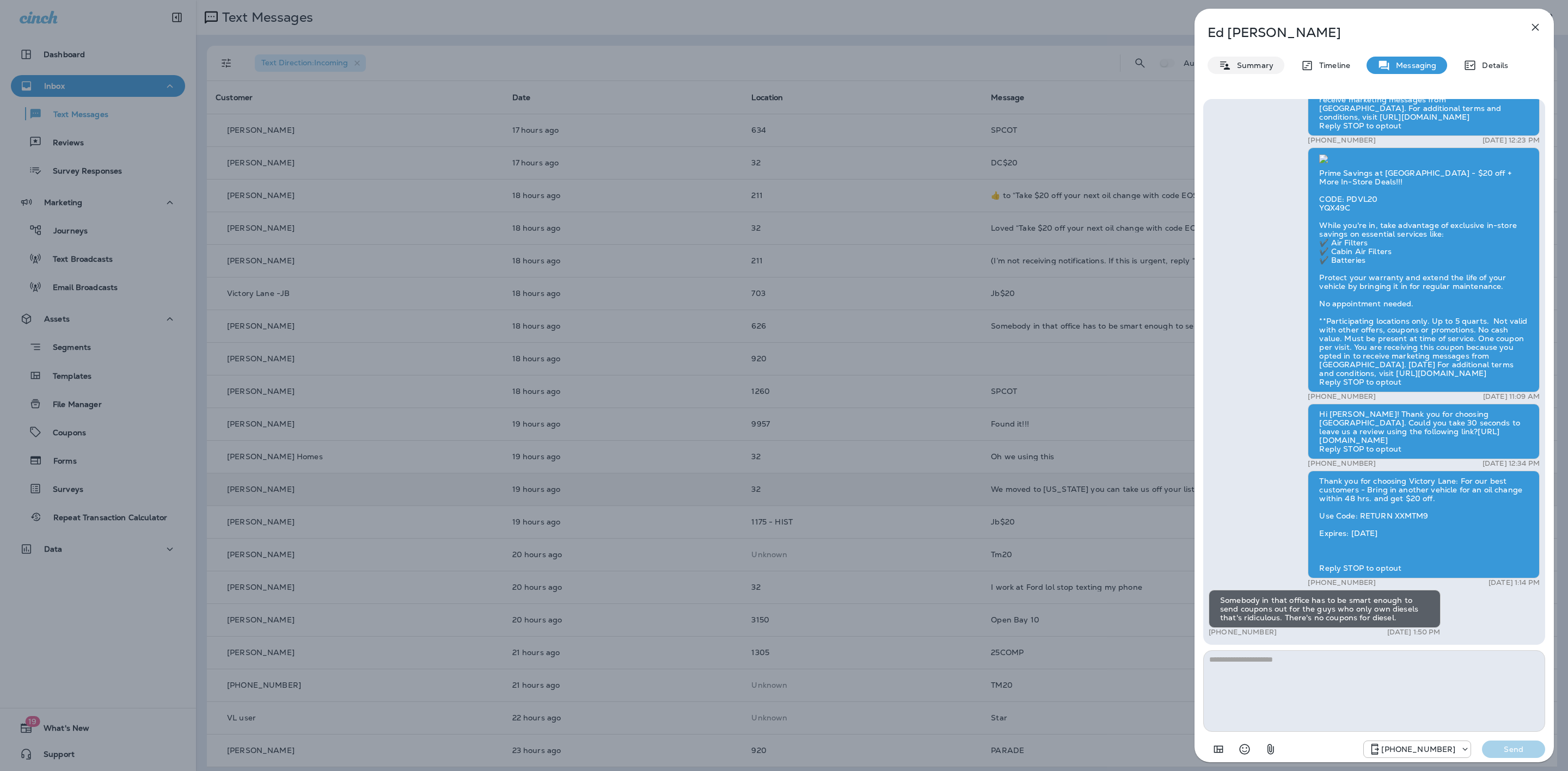
click at [1256, 58] on div "Summary" at bounding box center [1245, 65] width 77 height 18
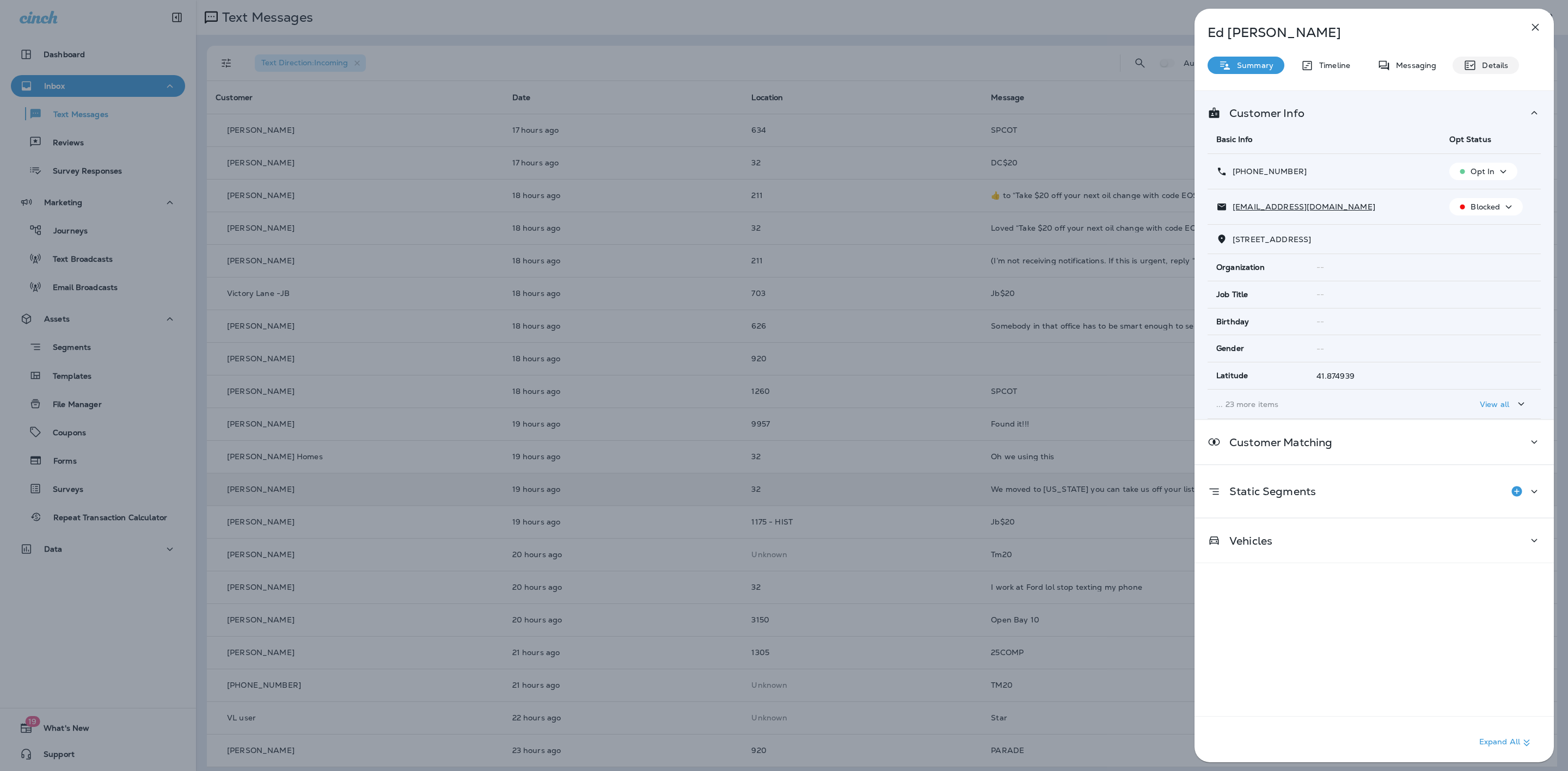
drag, startPoint x: 1502, startPoint y: 66, endPoint x: 1497, endPoint y: 66, distance: 5.0
click at [1501, 66] on p "Details" at bounding box center [1492, 65] width 31 height 9
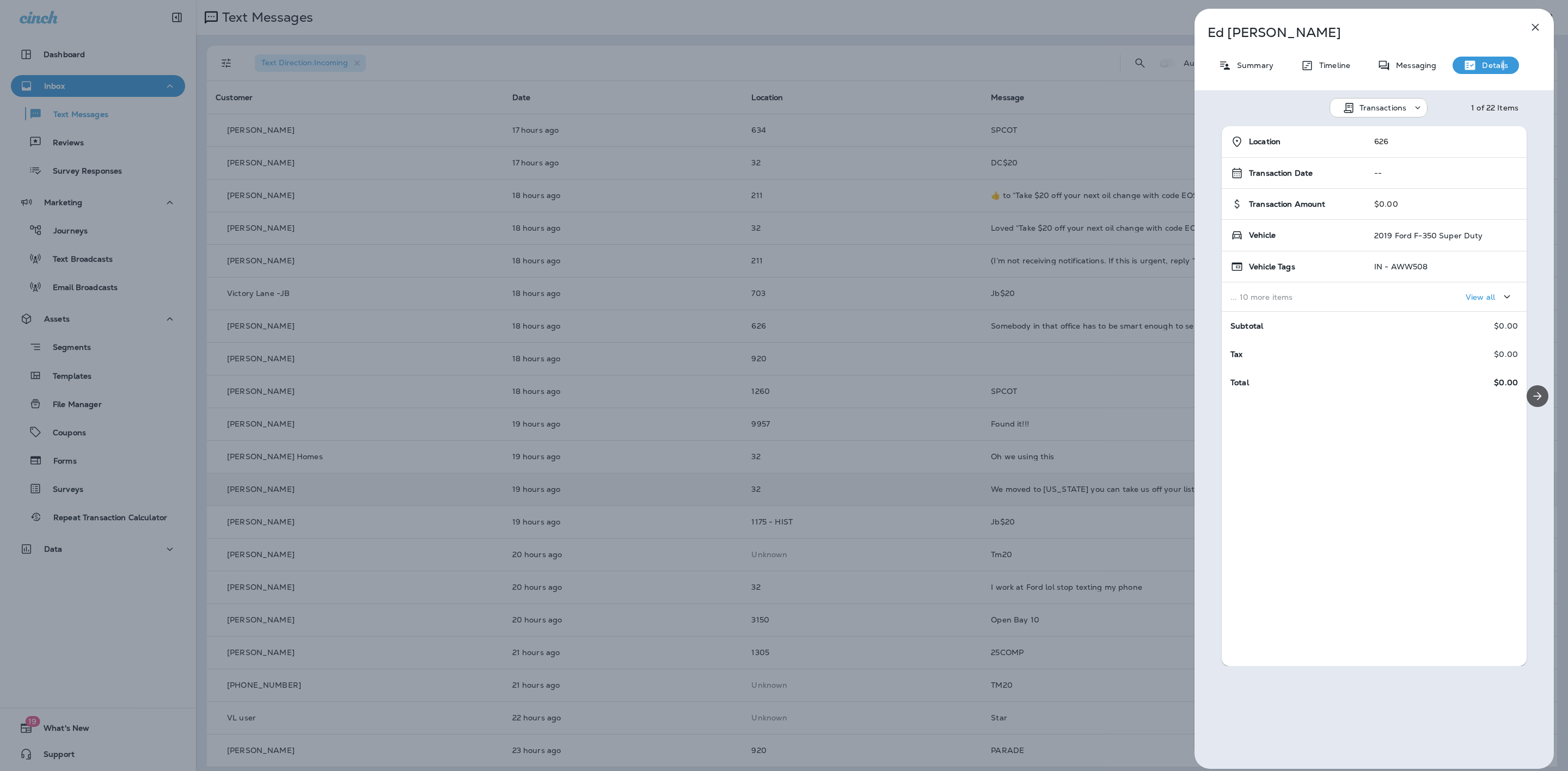
click at [1537, 393] on button "Next" at bounding box center [1537, 396] width 22 height 22
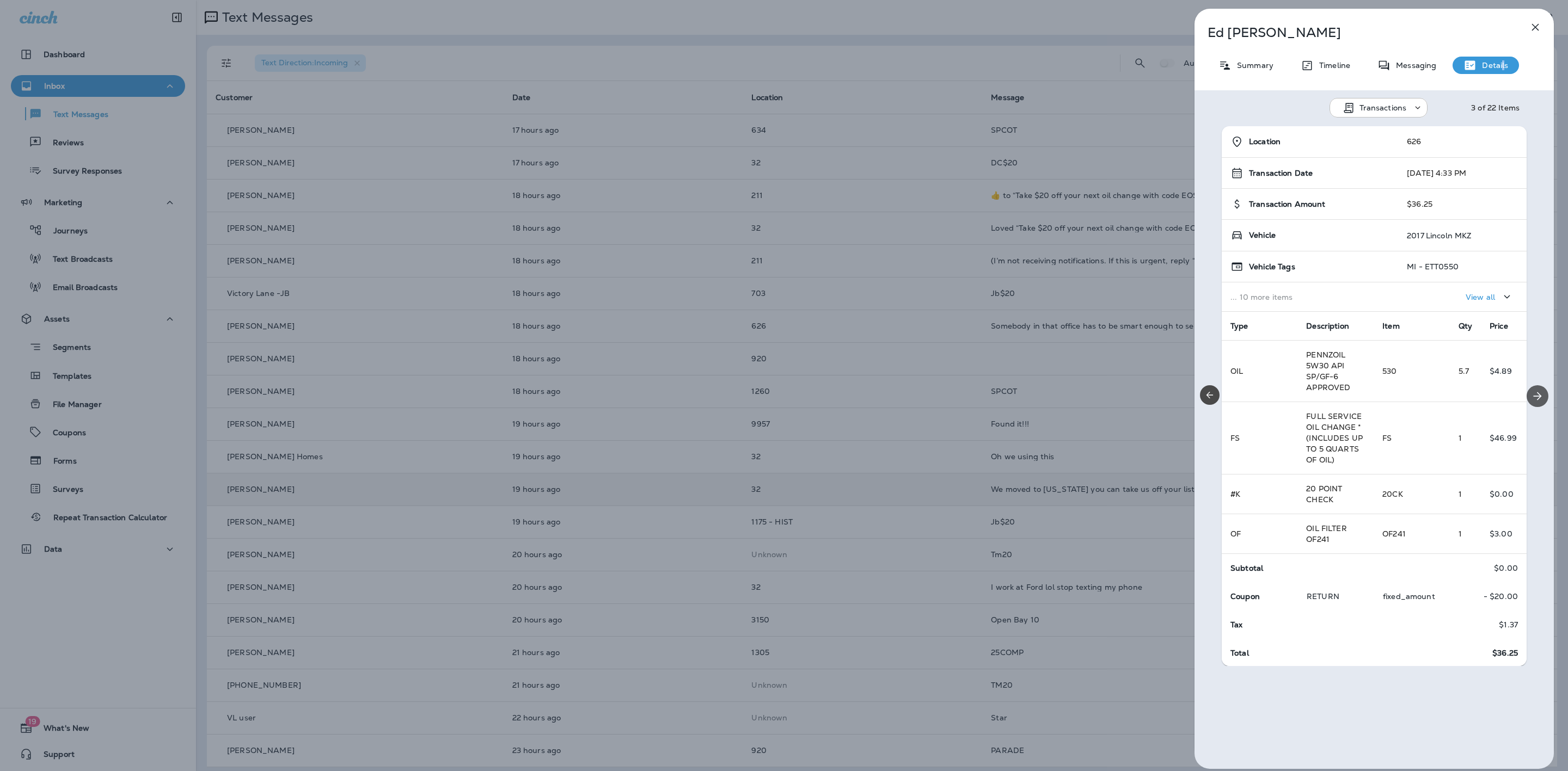
click at [1533, 391] on icon "Next" at bounding box center [1537, 396] width 13 height 13
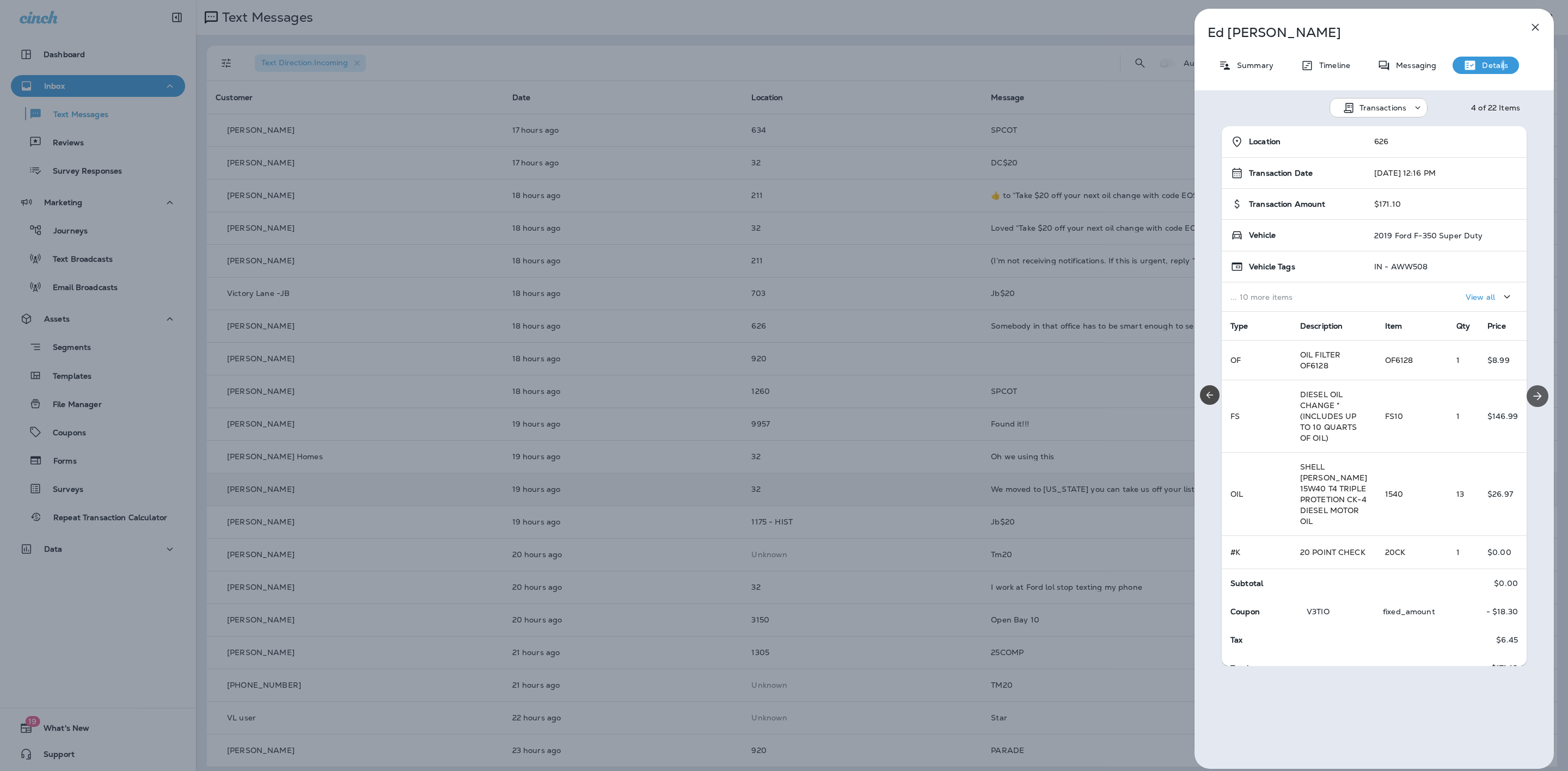
click at [1533, 391] on icon "Next" at bounding box center [1537, 396] width 13 height 13
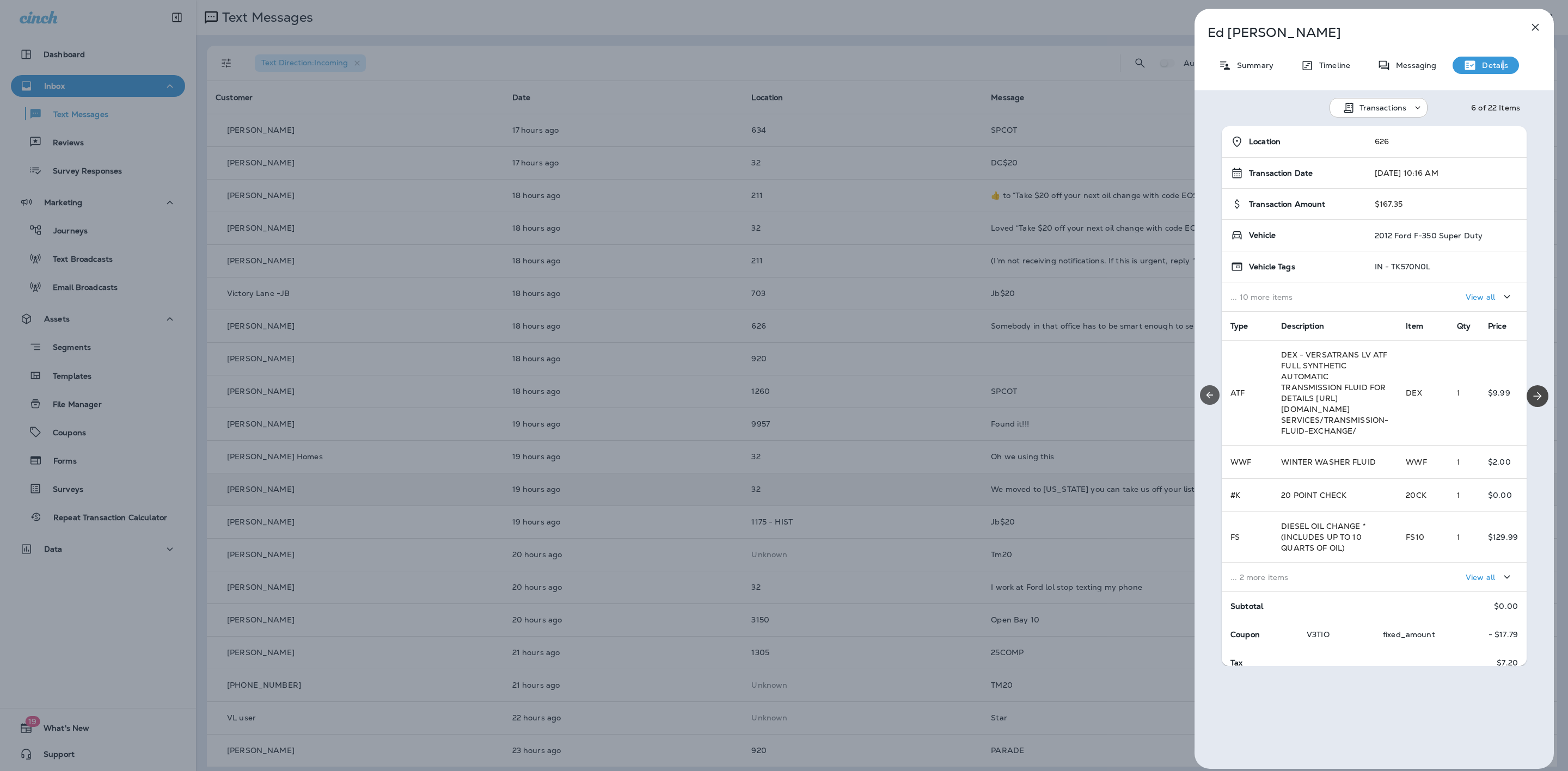
click at [1207, 395] on icon "Previous" at bounding box center [1210, 395] width 7 height 7
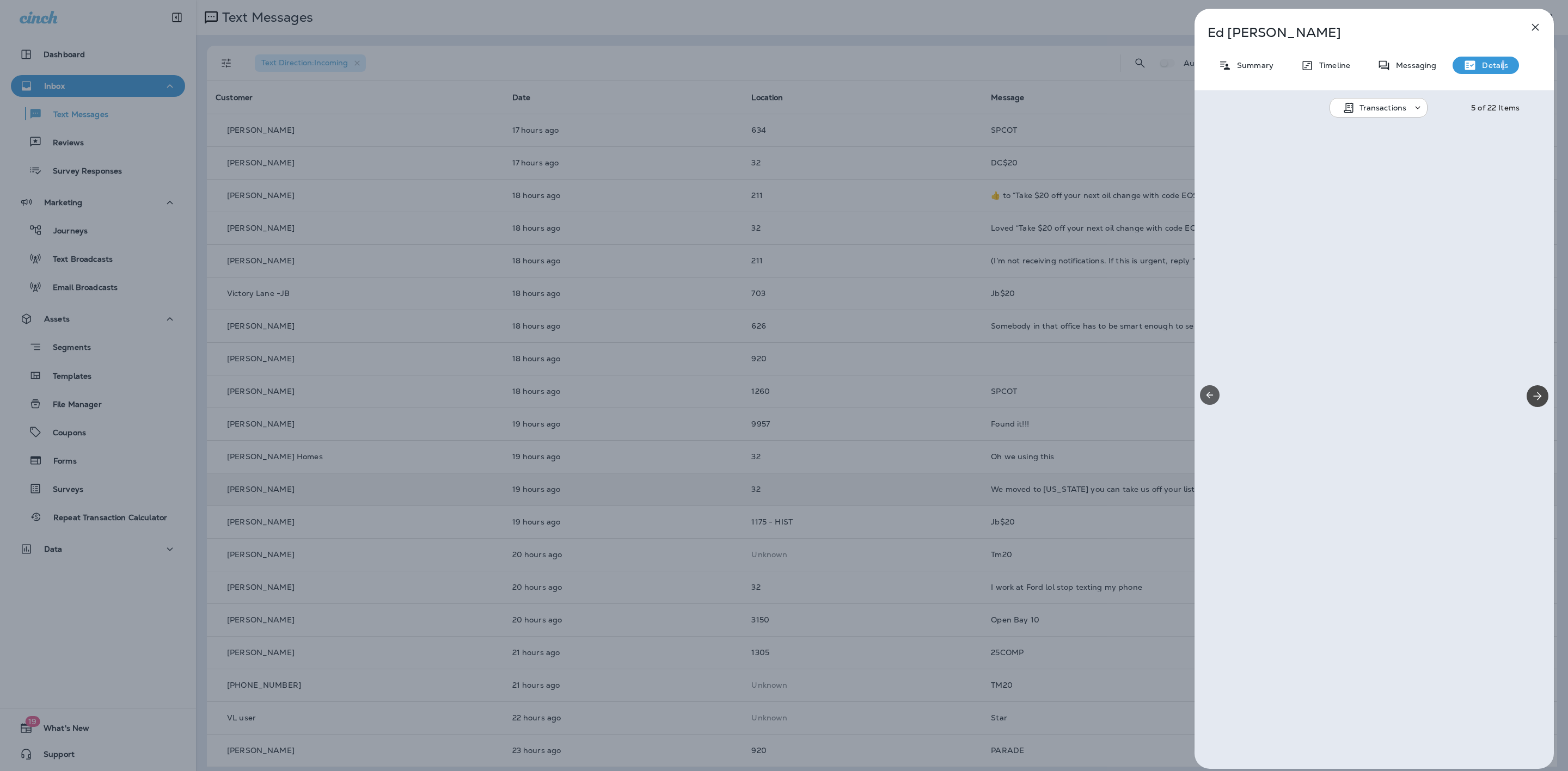
click at [1207, 395] on icon "Previous" at bounding box center [1210, 395] width 7 height 7
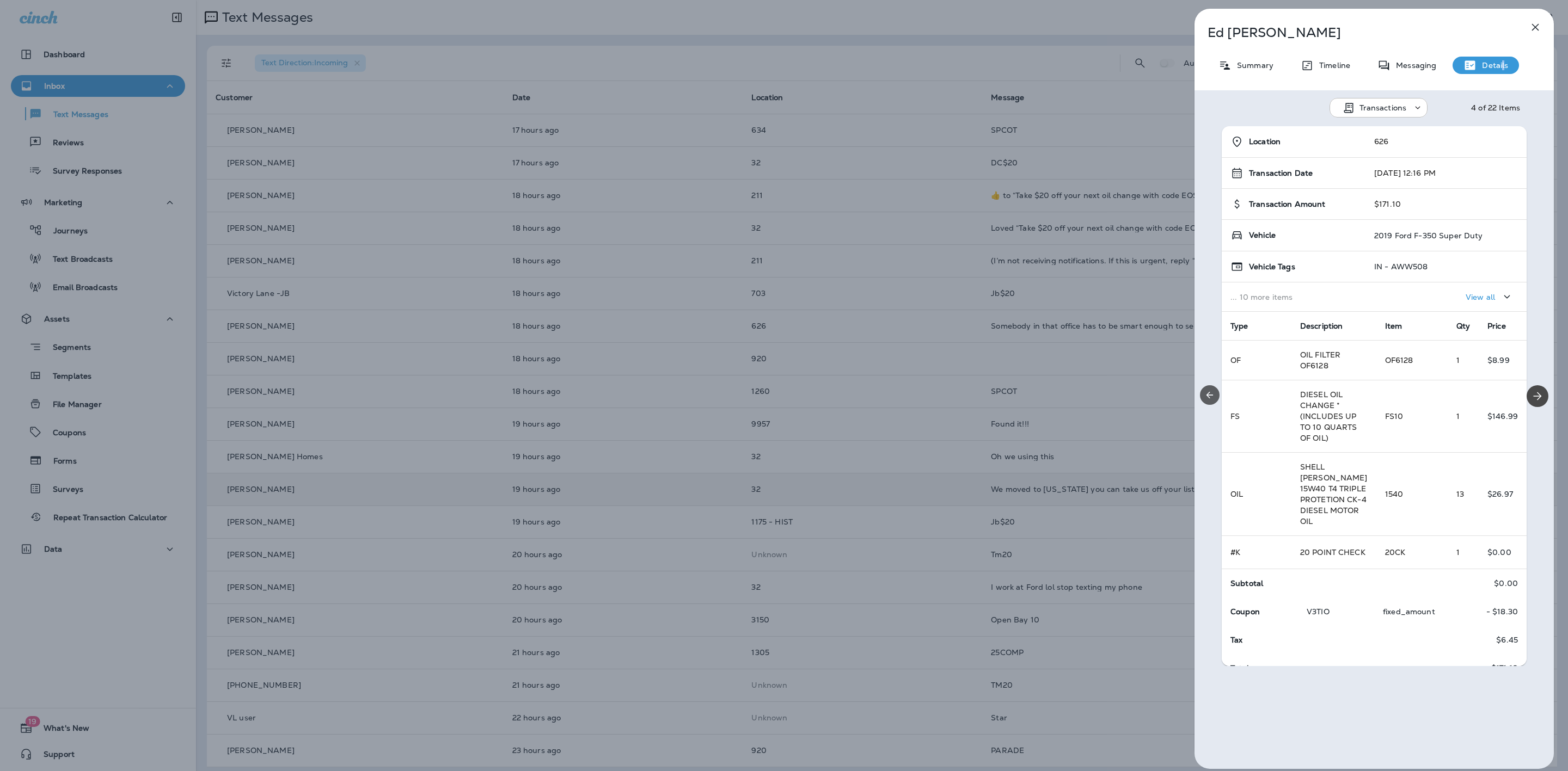
click at [1207, 395] on icon "Previous" at bounding box center [1210, 395] width 7 height 7
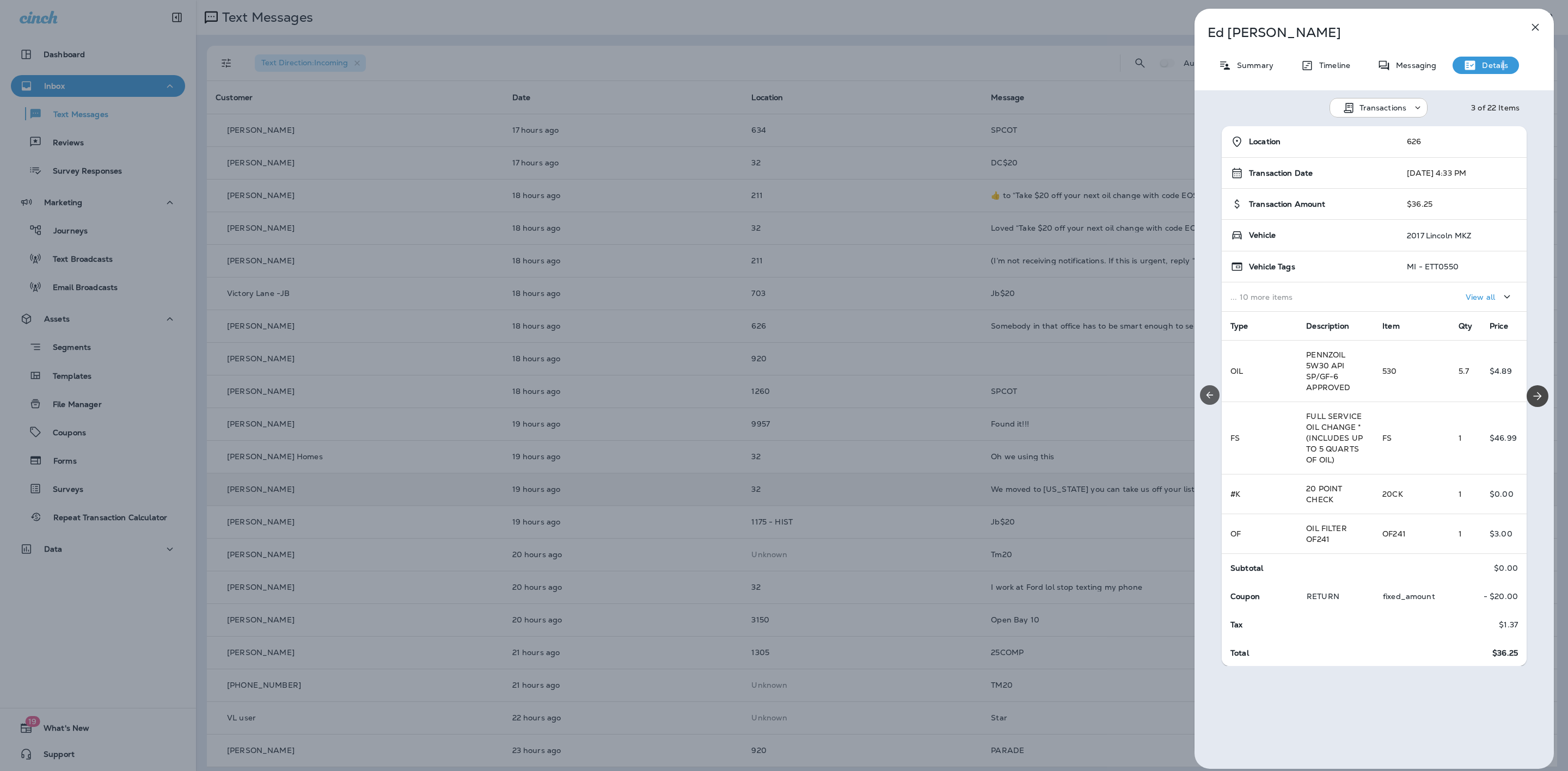
click at [1207, 395] on icon "Previous" at bounding box center [1210, 395] width 7 height 7
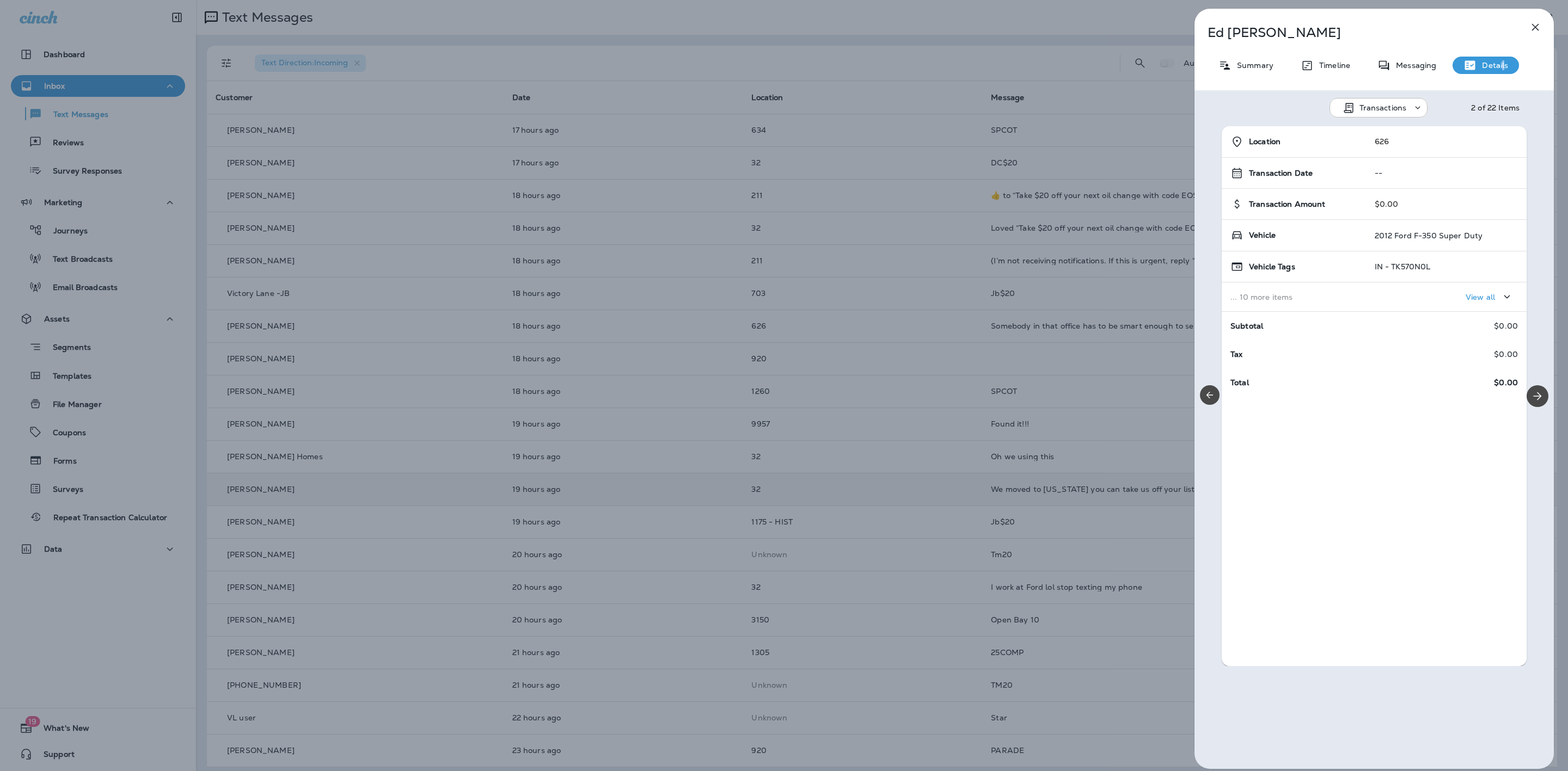
click at [875, 129] on div "[PERSON_NAME] Summary Timeline Messaging Details Transactions 2 of 22 Items Loc…" at bounding box center [784, 386] width 1568 height 771
